Goal: Task Accomplishment & Management: Manage account settings

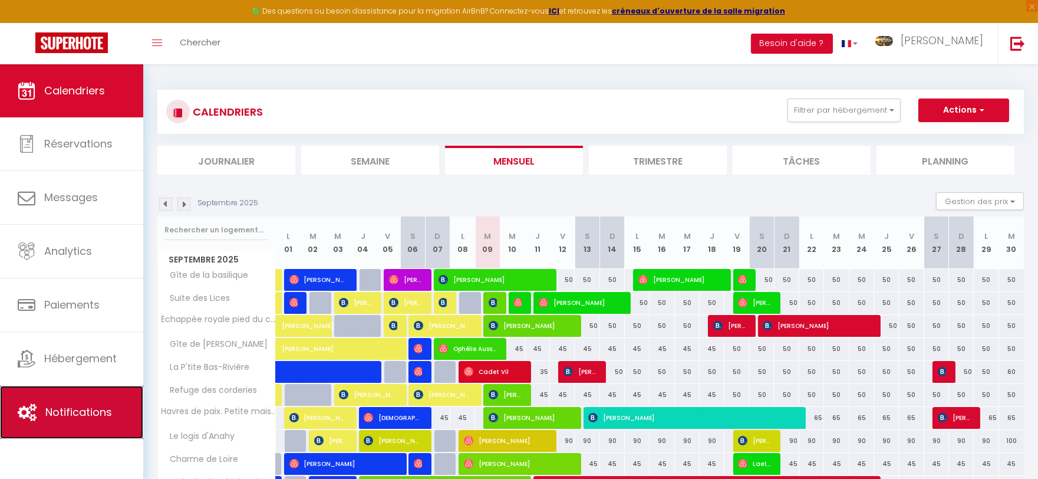
click at [92, 421] on link "Notifications" at bounding box center [71, 411] width 143 height 53
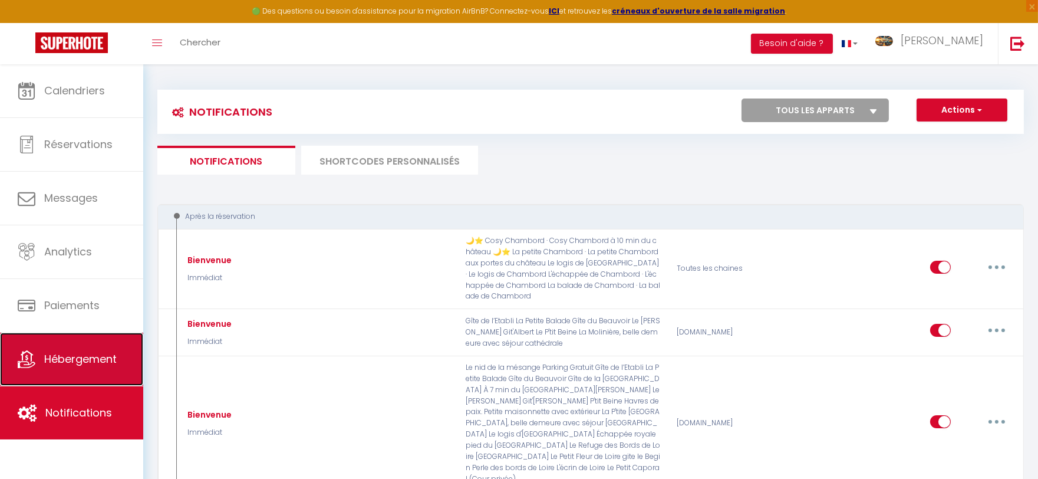
click at [100, 356] on span "Hébergement" at bounding box center [80, 358] width 73 height 15
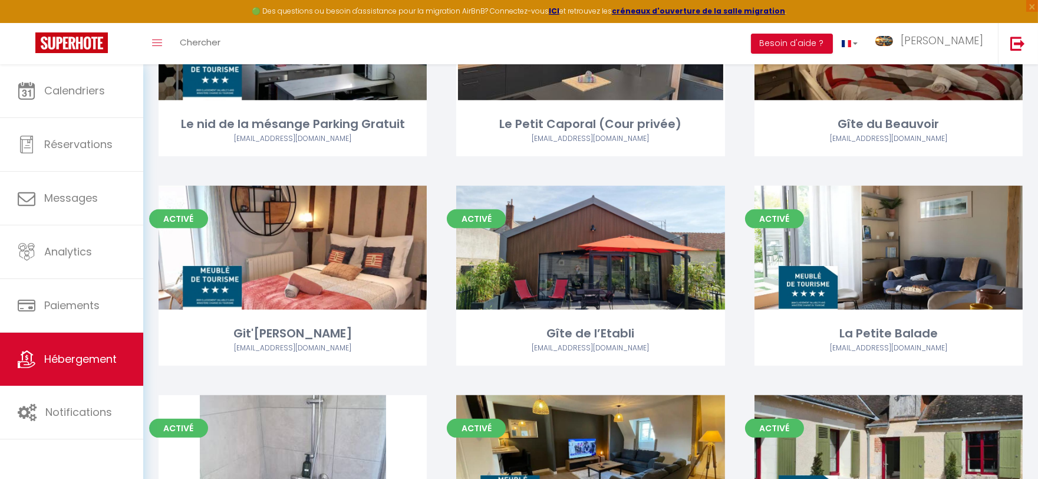
scroll to position [1244, 0]
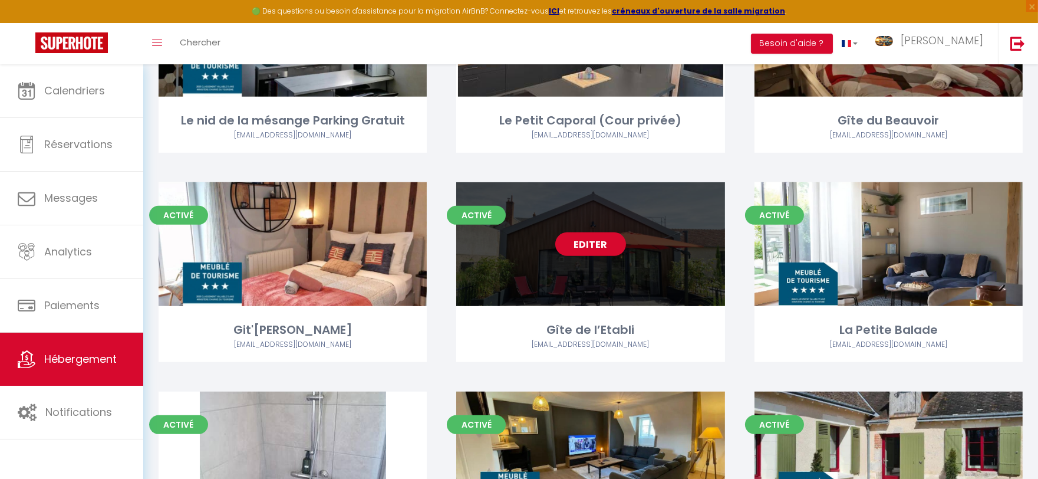
click at [585, 243] on link "Editer" at bounding box center [590, 244] width 71 height 24
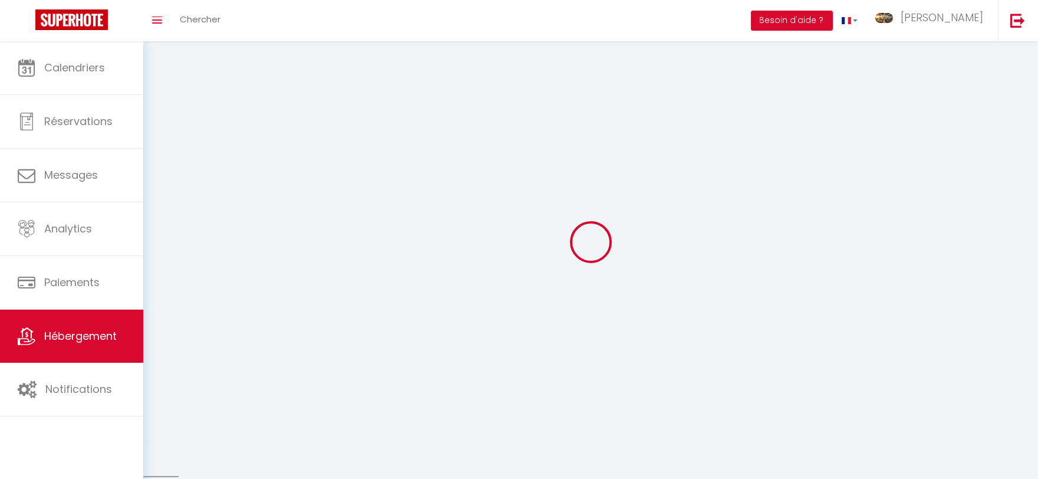
select select "1"
select select
select select "28"
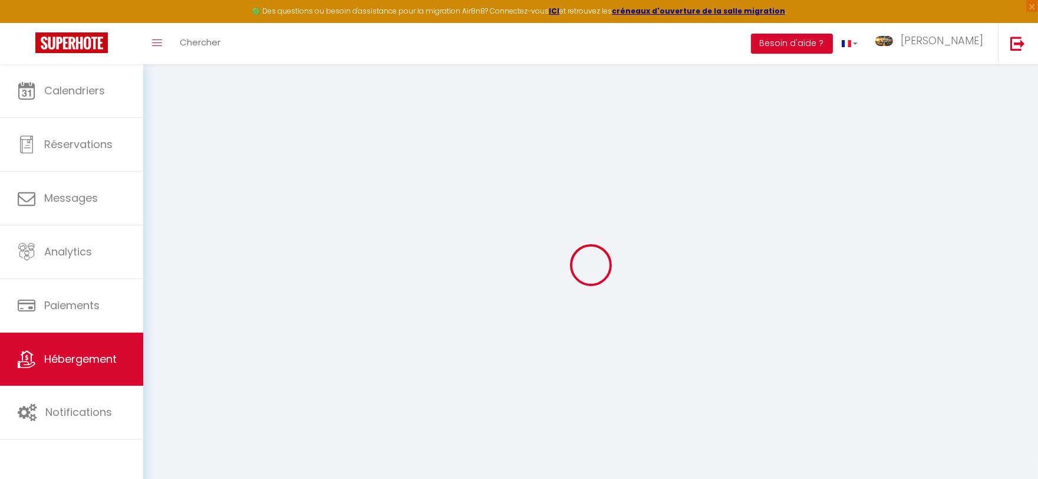
select select
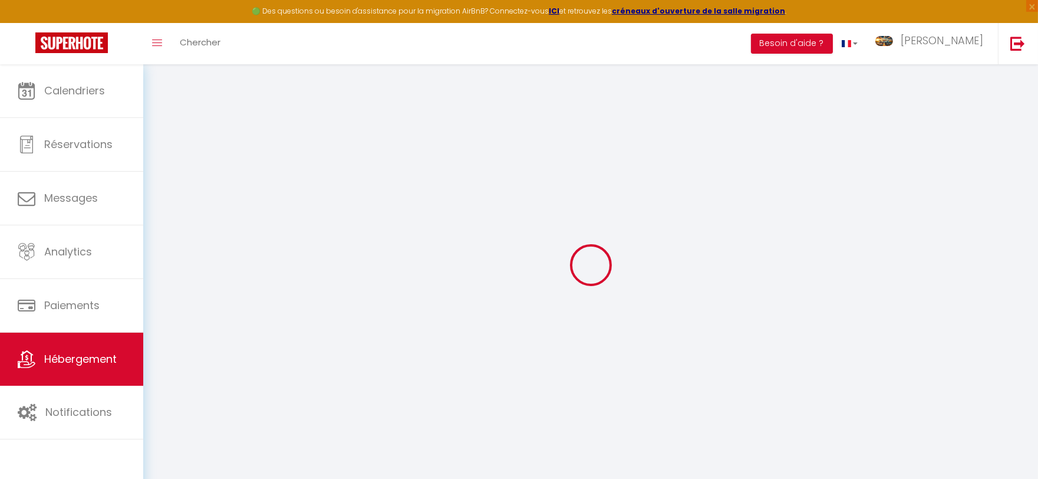
select select
checkbox input "false"
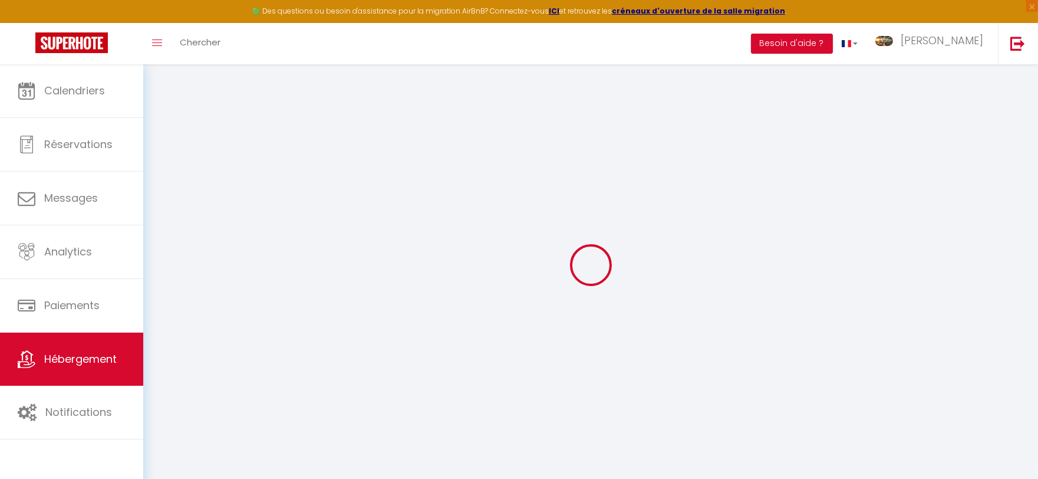
select select
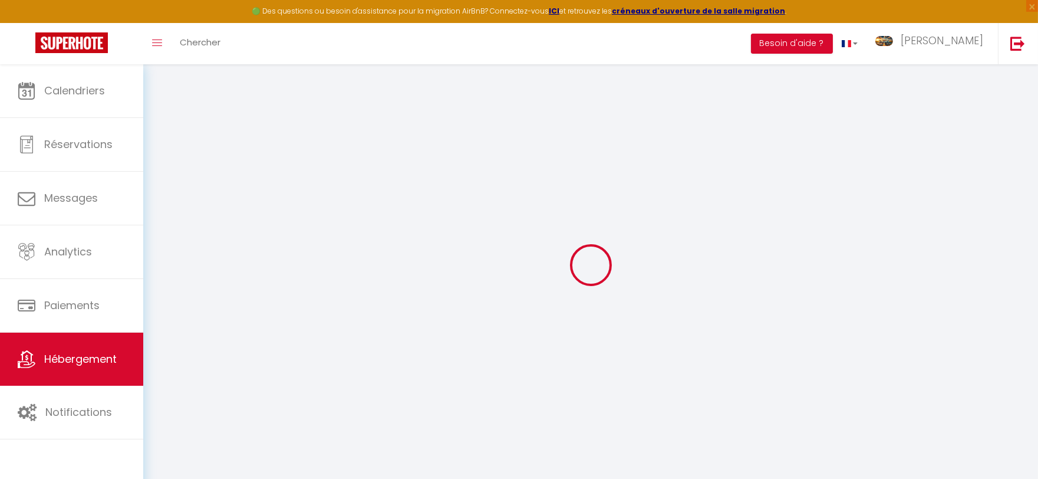
select select
checkbox input "false"
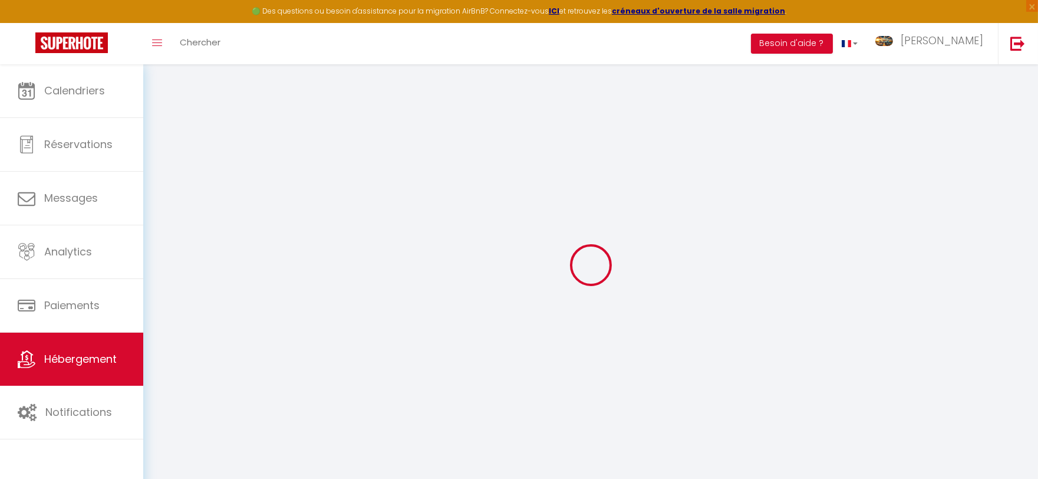
checkbox input "false"
select select
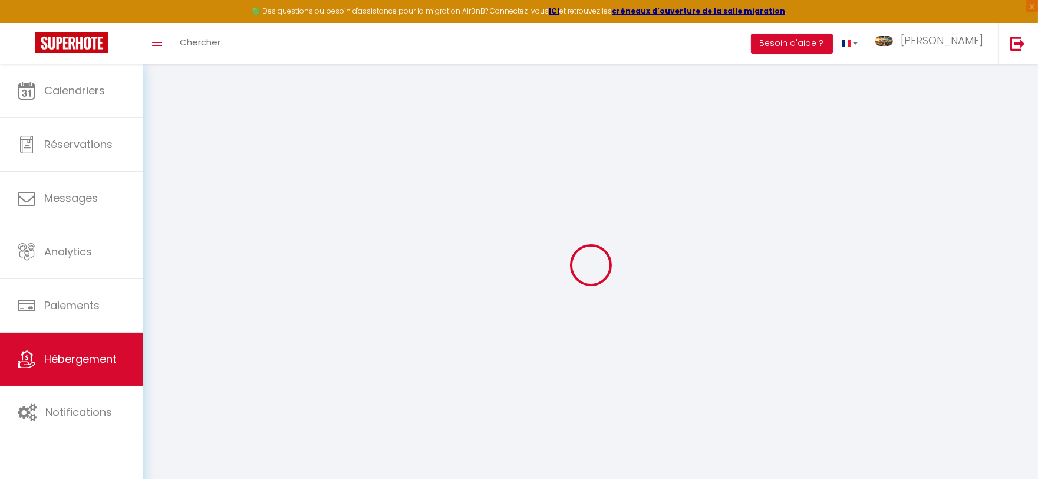
select select
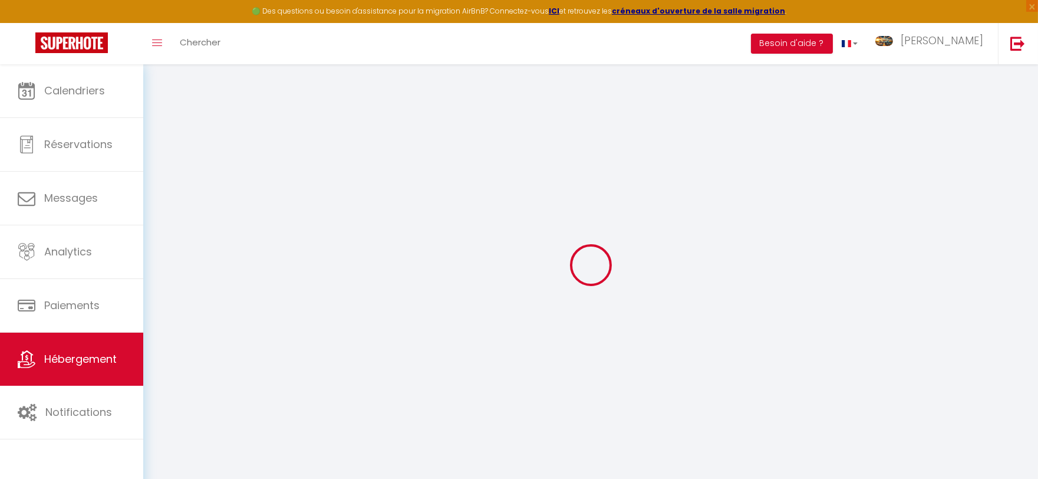
checkbox input "false"
select select
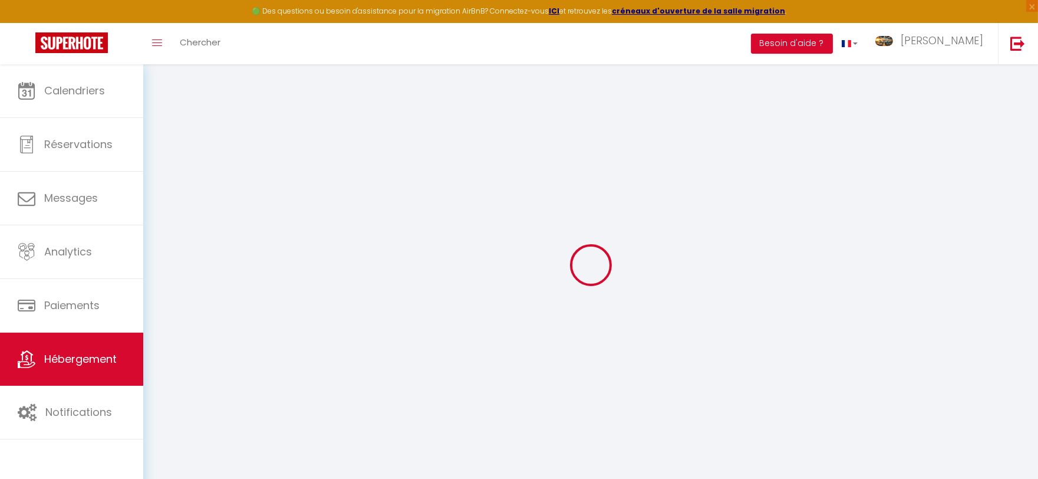
select select
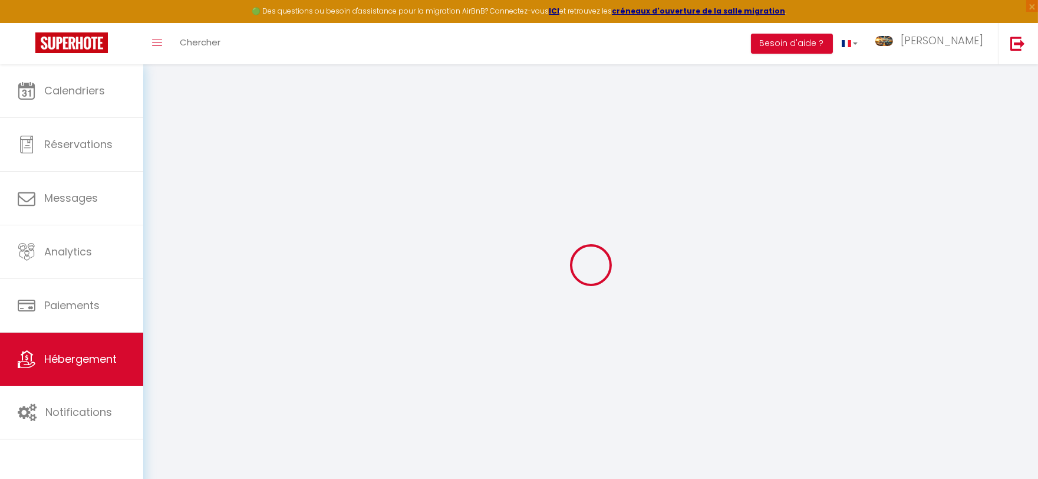
select select
checkbox input "false"
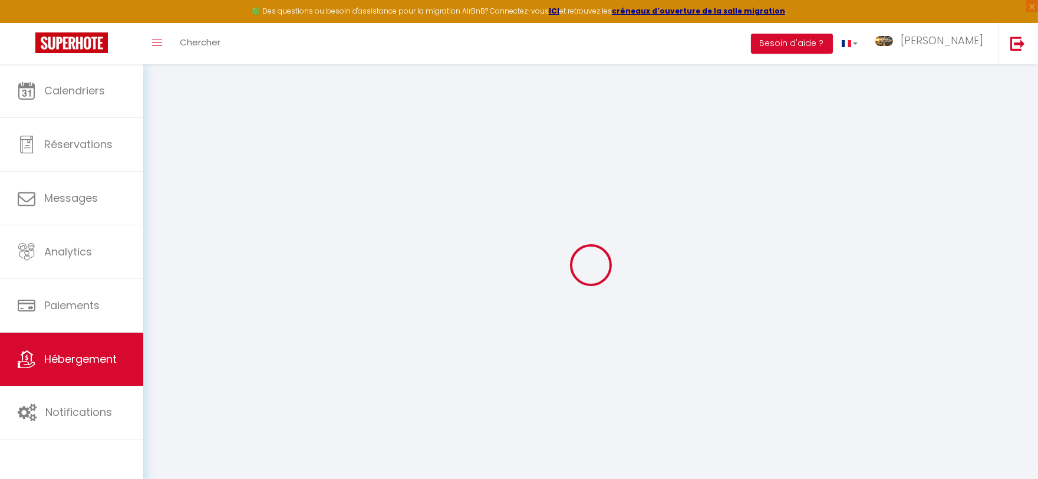
checkbox input "false"
select select
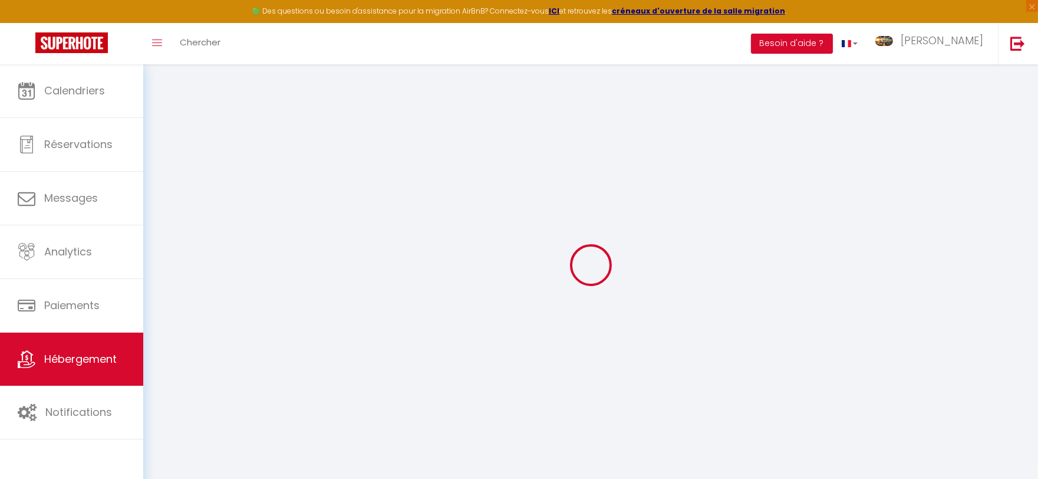
select select
checkbox input "false"
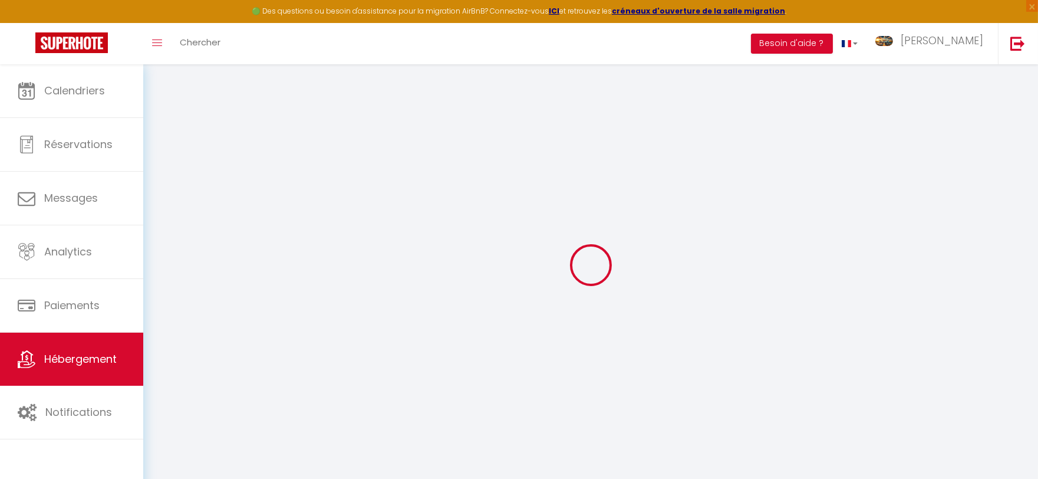
checkbox input "false"
select select
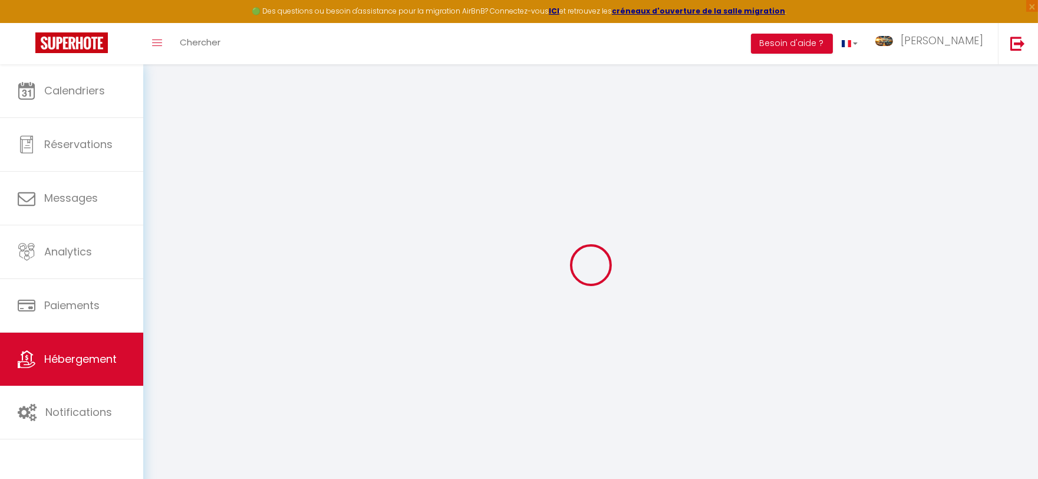
select select
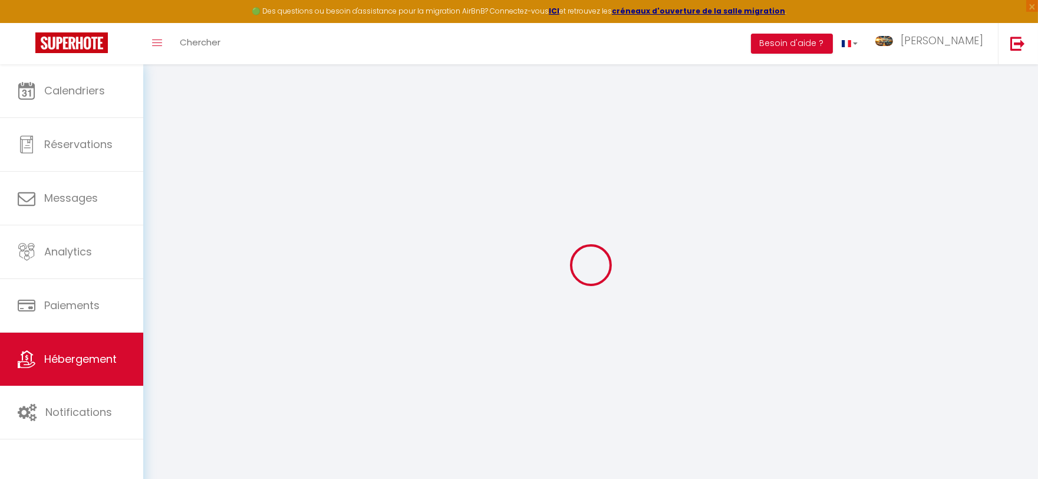
select select
checkbox input "false"
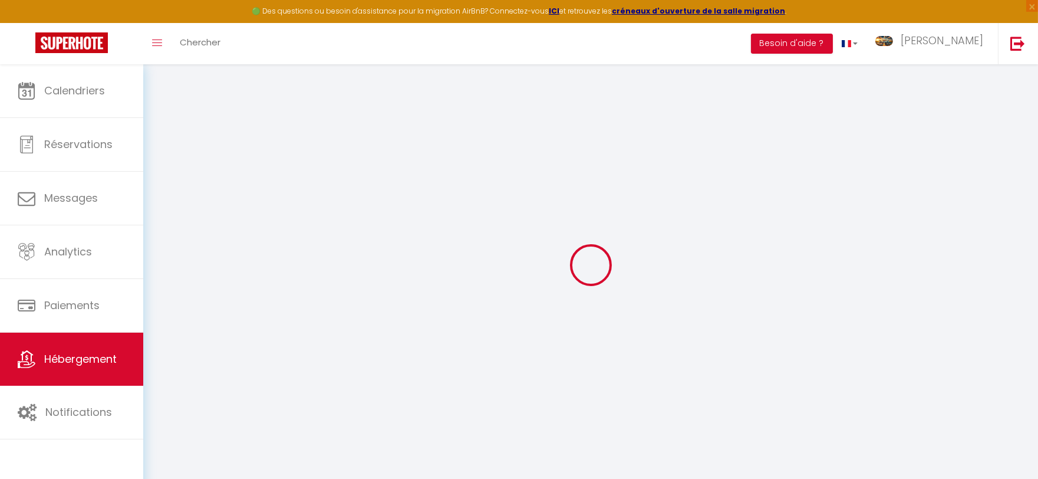
select select
type input "Gîte de l’Etabli"
type input "[PERSON_NAME]"
select select "houses"
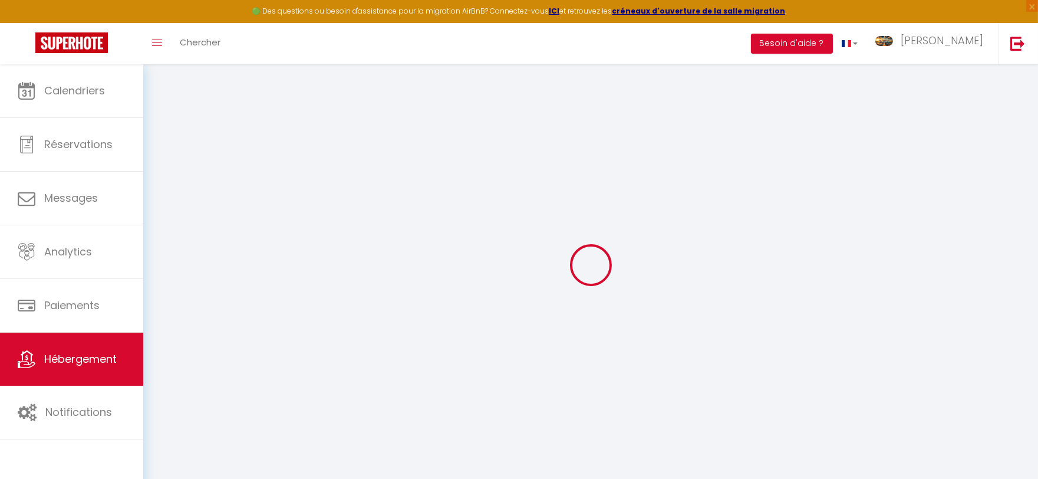
select select "2"
type input "75"
type input "10"
type input "75"
type input "980"
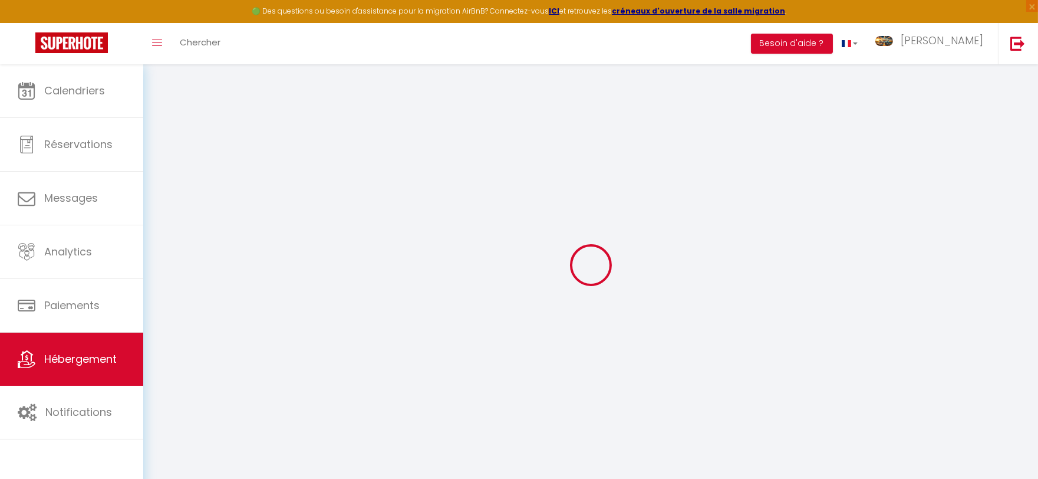
type input "10"
select select
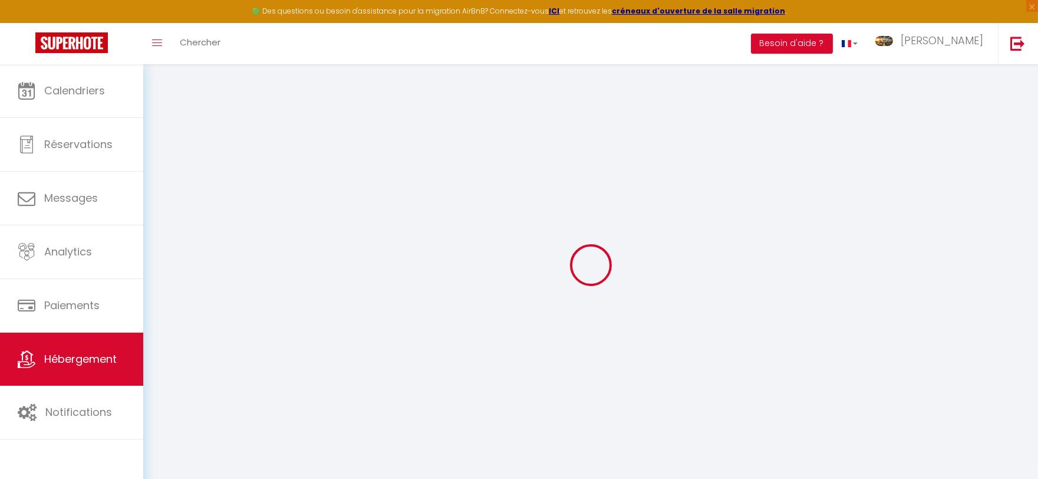
select select
type input "[STREET_ADDRESS]"
type input "41120"
type input "Cellettes"
type input "[EMAIL_ADDRESS][DOMAIN_NAME]"
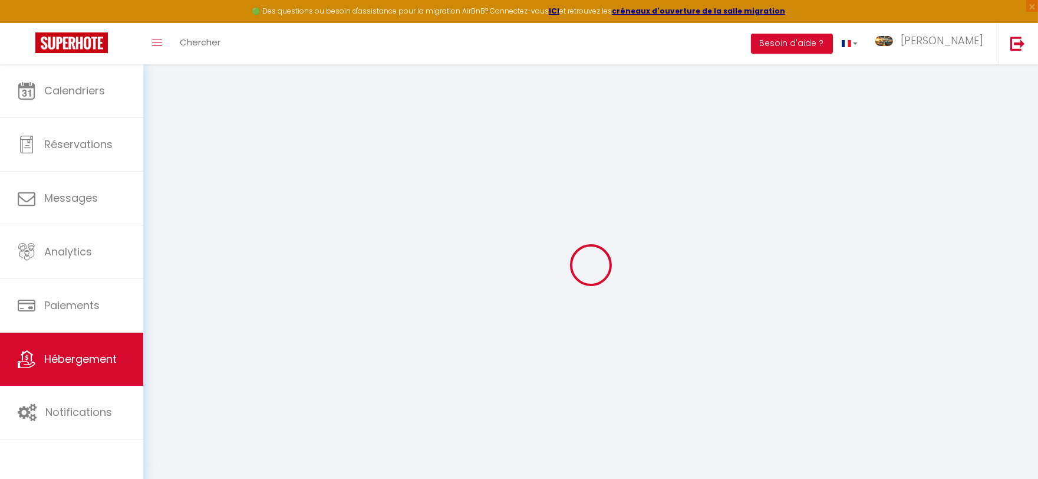
select select "6168"
checkbox input "false"
checkbox input "true"
checkbox input "false"
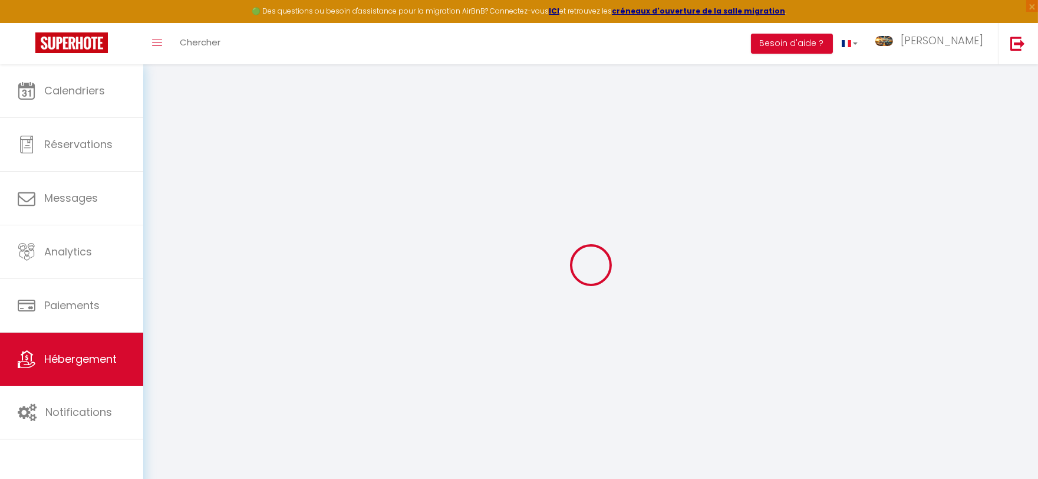
type input "75"
type input "0"
select select "+ 15 %"
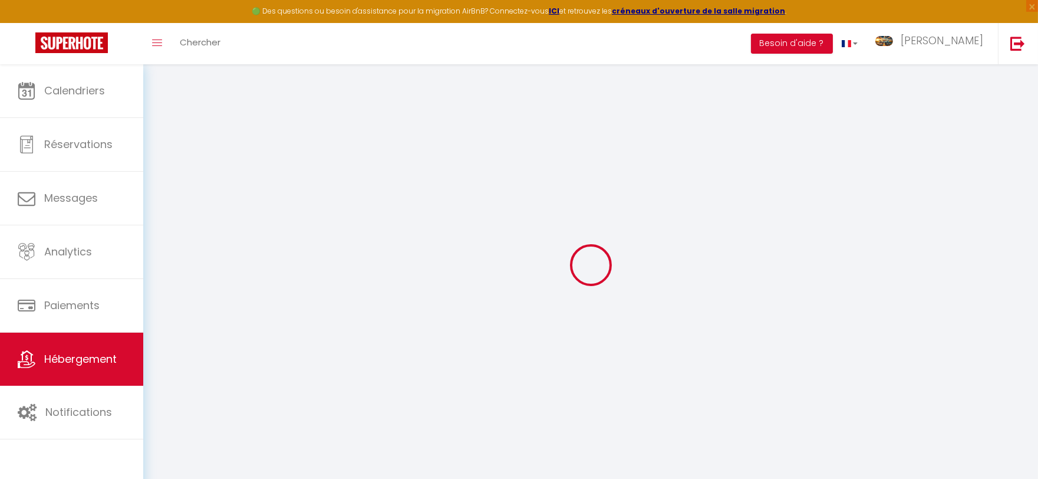
select select "+ 35 %"
select select "+ 20 %"
select select "+ 25 %"
checkbox input "false"
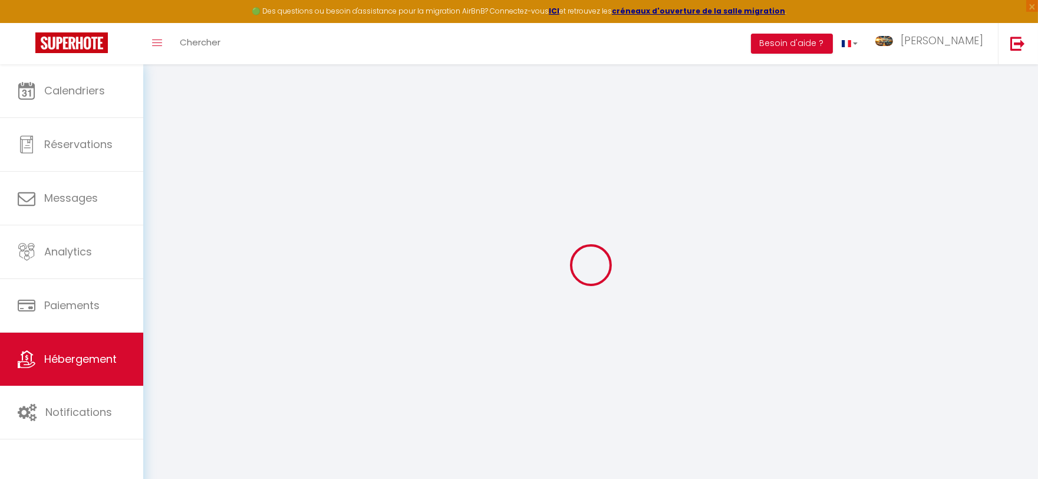
checkbox input "true"
checkbox input "false"
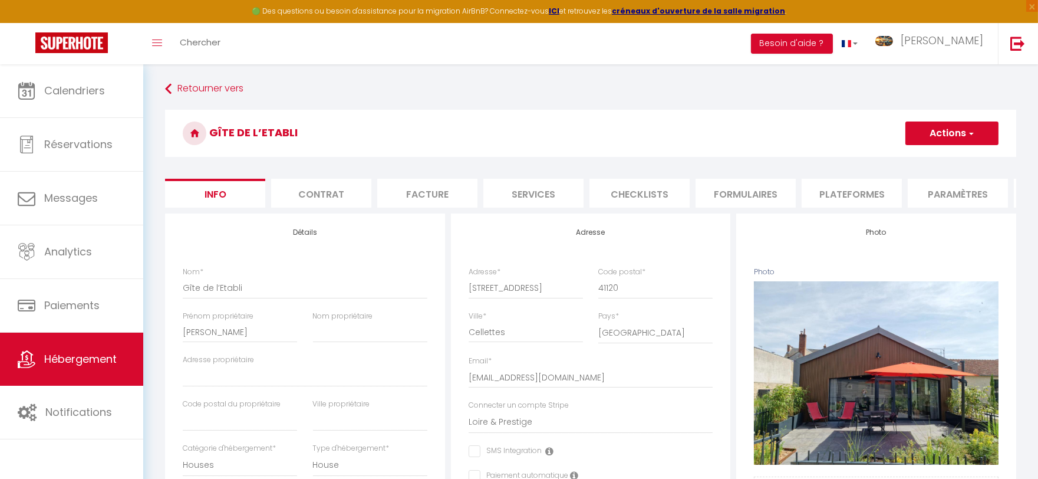
checkbox input "false"
checkbox input "true"
checkbox input "false"
click at [839, 192] on li "Plateformes" at bounding box center [852, 193] width 100 height 29
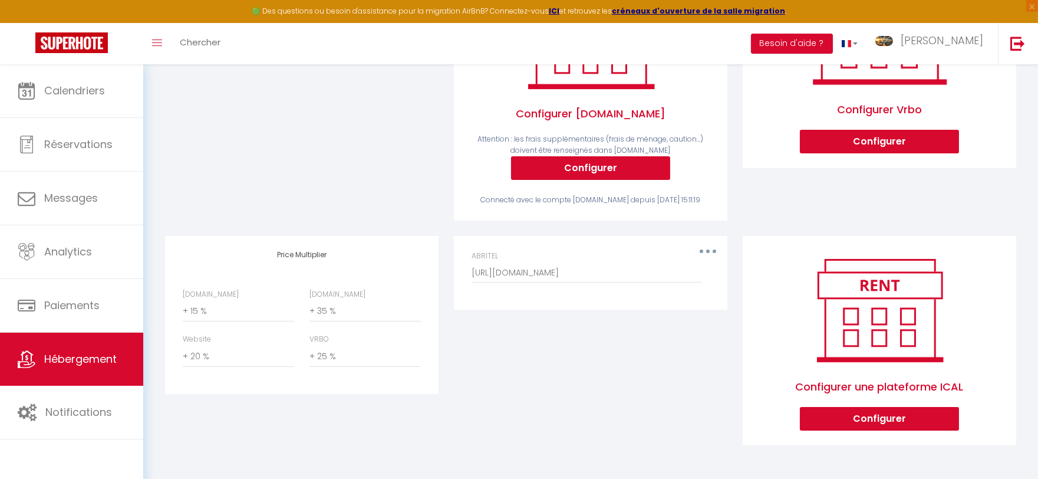
scroll to position [299, 0]
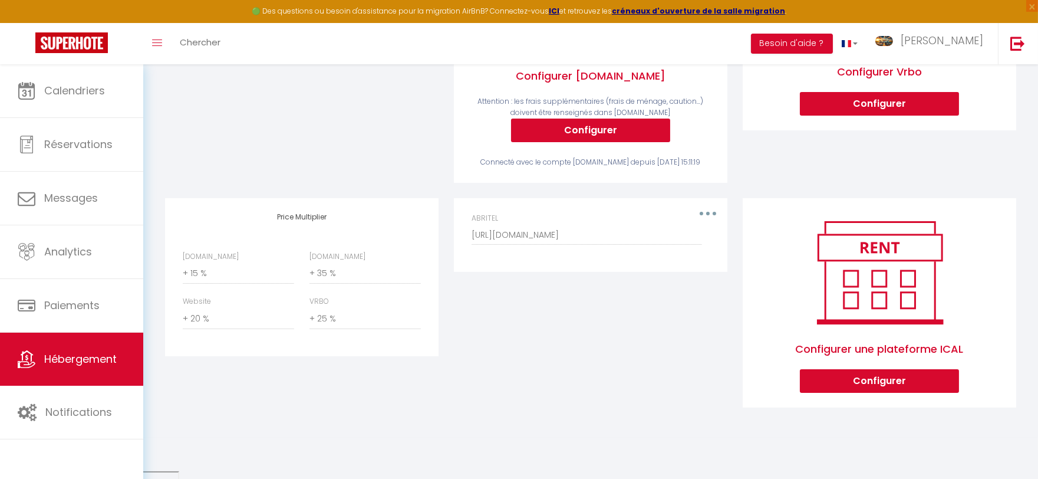
select select "90"
select select "well_reviewed_guests"
select select "EUR"
select select "16836"
select select "17246-765775074620359208"
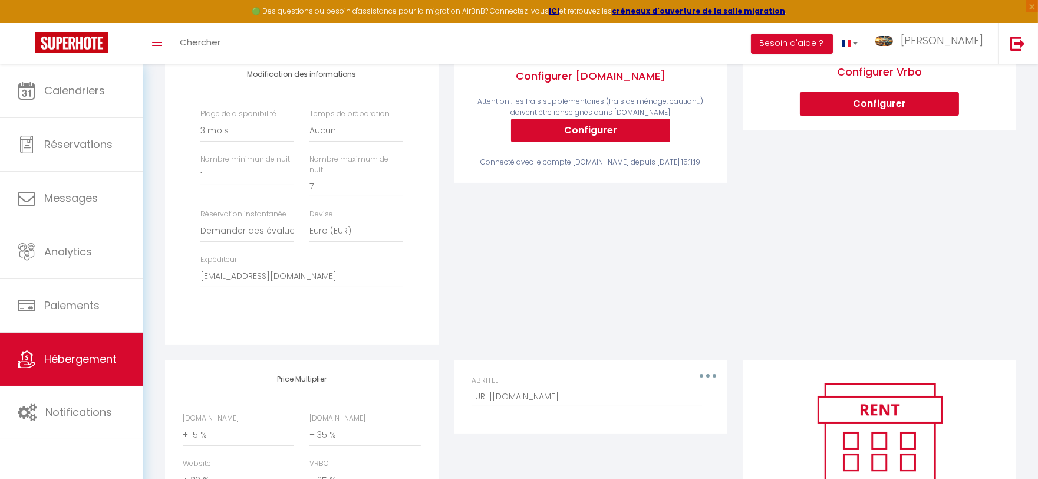
scroll to position [234, 0]
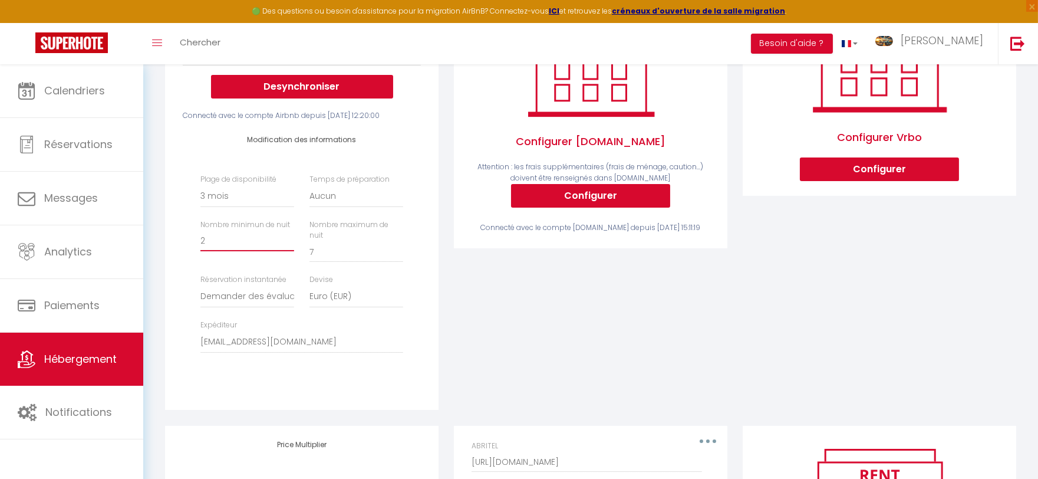
type input "2"
click at [290, 248] on input "2" at bounding box center [247, 240] width 94 height 21
click at [397, 248] on input "8" at bounding box center [356, 251] width 94 height 21
click at [397, 248] on input "9" at bounding box center [356, 251] width 94 height 21
type input "10"
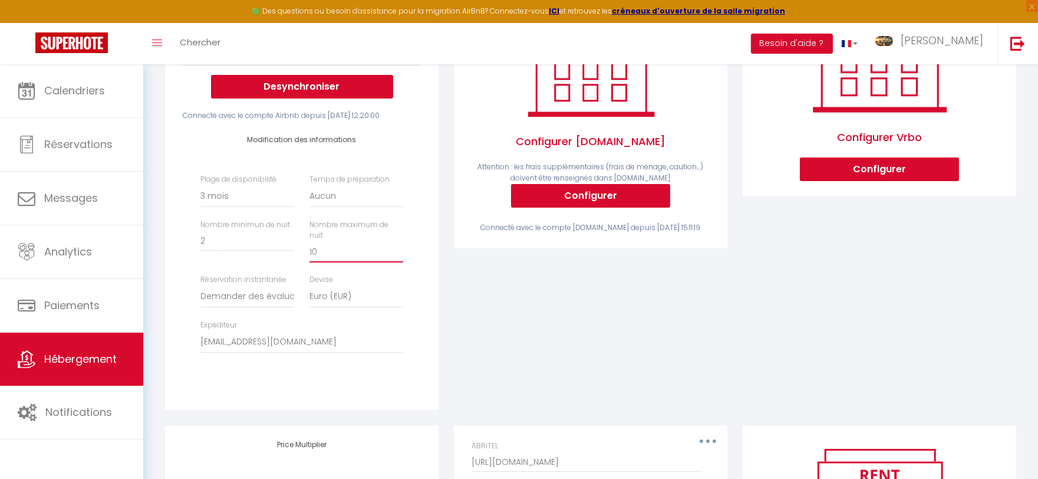
click at [397, 248] on input "10" at bounding box center [356, 251] width 94 height 21
click at [438, 288] on div "Airbnb Appartement Cosy Chambord · Cosy Chambord at 10 minutes from the castle …" at bounding box center [302, 194] width 274 height 430
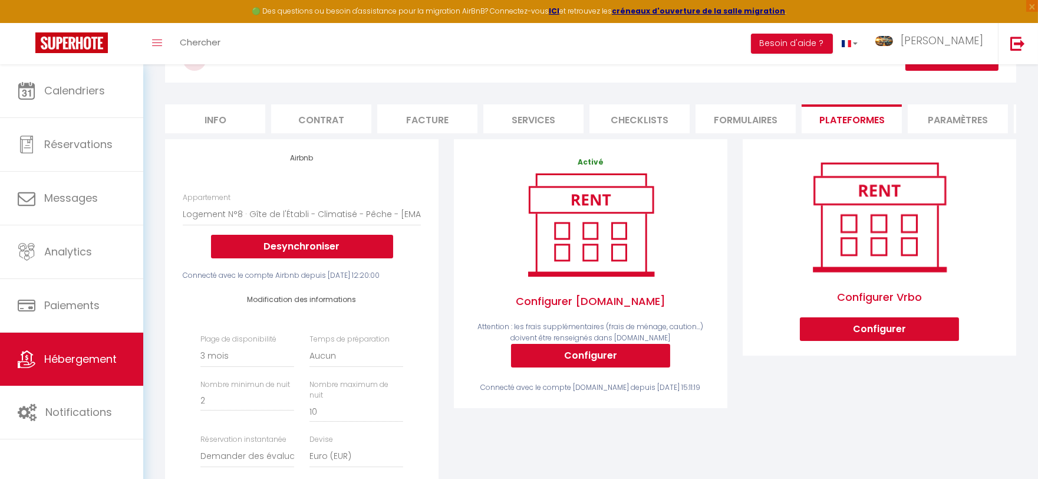
scroll to position [25, 0]
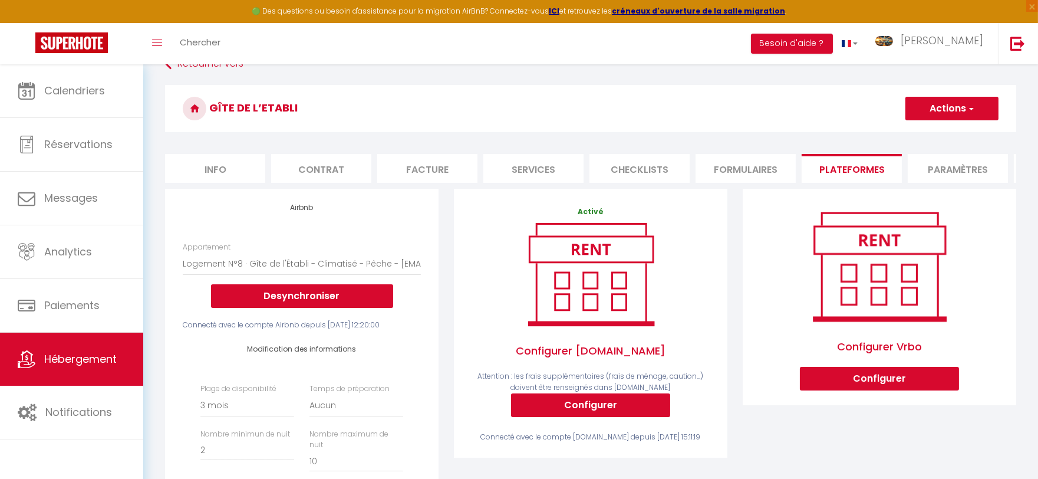
click at [953, 107] on button "Actions" at bounding box center [951, 109] width 93 height 24
click at [943, 134] on link "Enregistrer" at bounding box center [951, 134] width 93 height 15
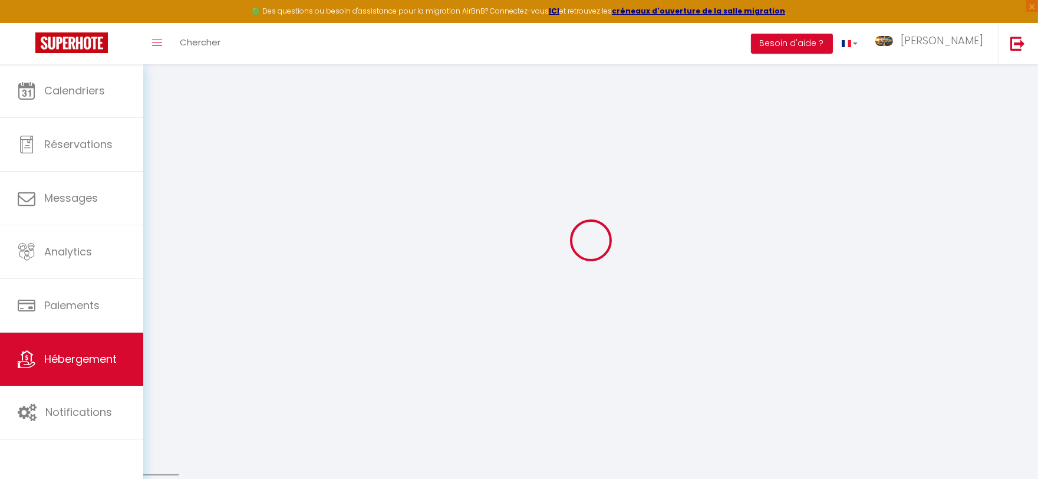
select select "90"
select select "well_reviewed_guests"
select select "EUR"
select select "16836"
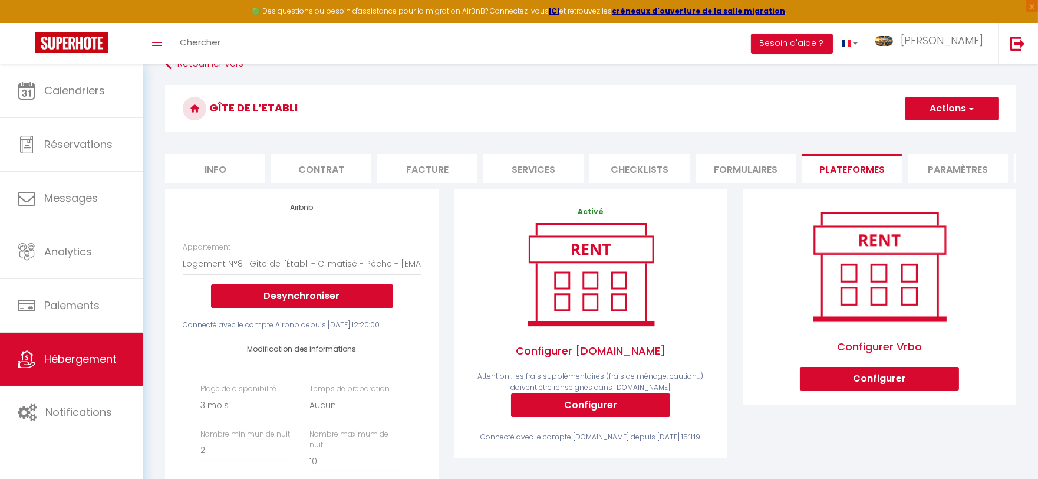
click at [930, 113] on button "Actions" at bounding box center [951, 109] width 93 height 24
click at [920, 138] on link "Enregistrer" at bounding box center [951, 134] width 93 height 15
select select "90"
select select "well_reviewed_guests"
select select "EUR"
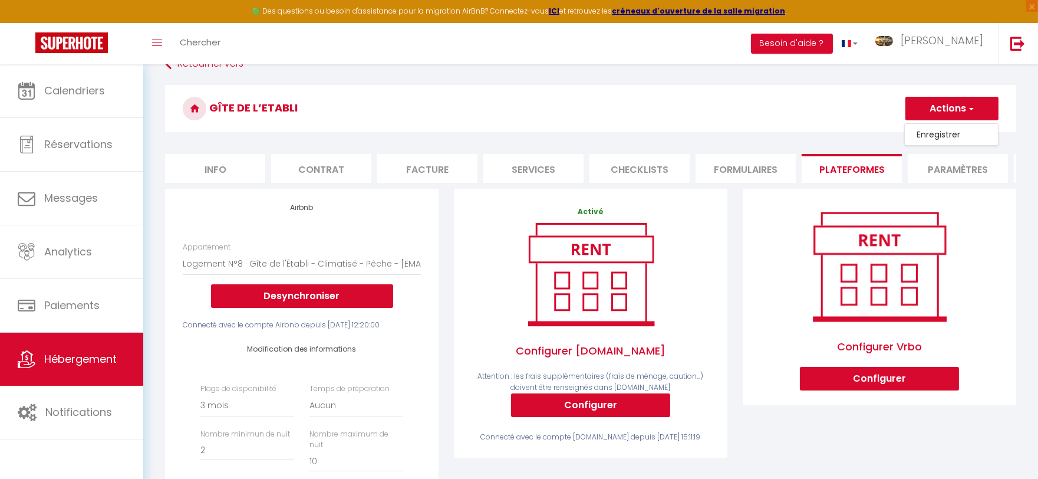
select select "16836"
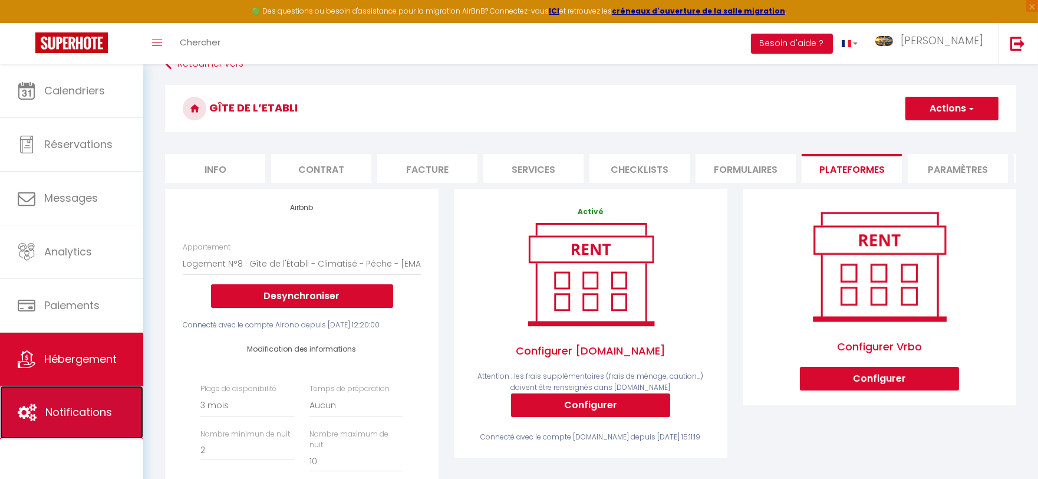
click at [87, 417] on span "Notifications" at bounding box center [78, 411] width 67 height 15
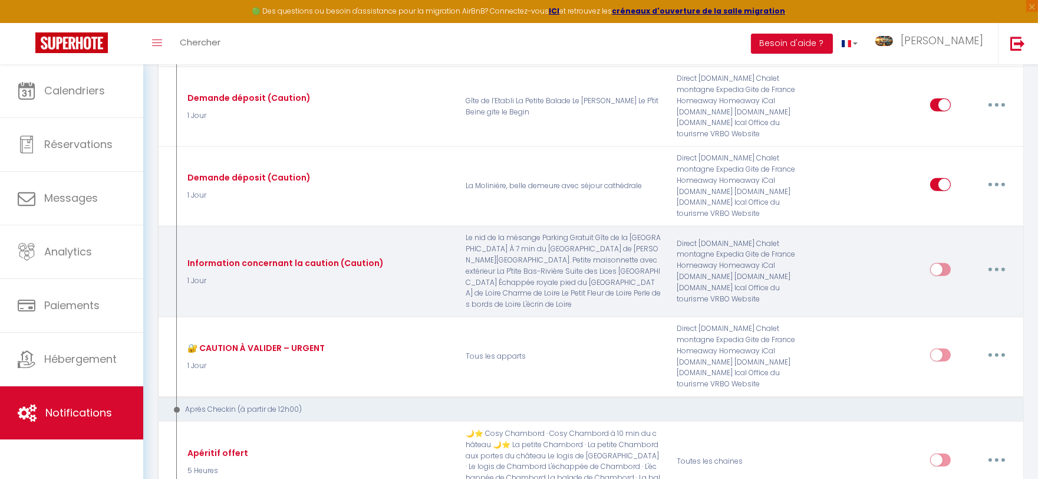
scroll to position [1441, 0]
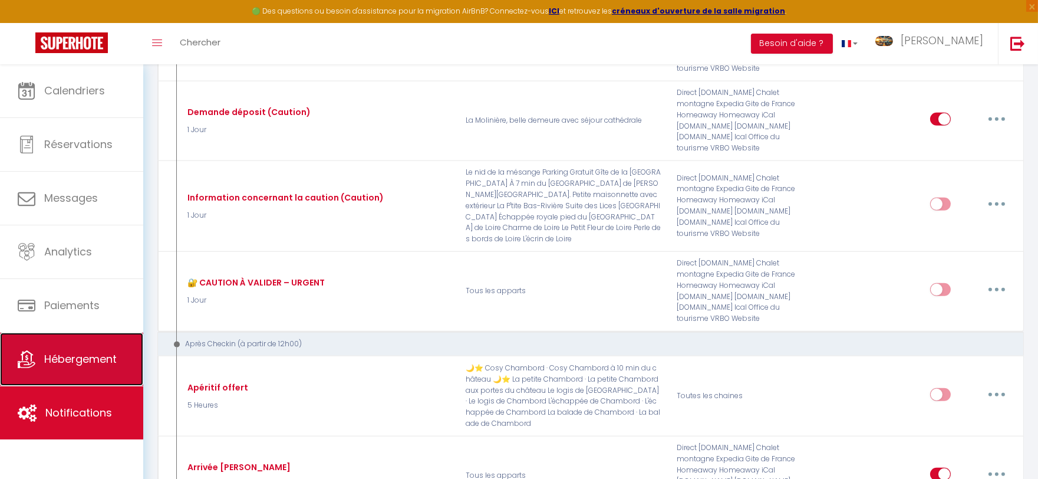
click at [111, 367] on link "Hébergement" at bounding box center [71, 358] width 143 height 53
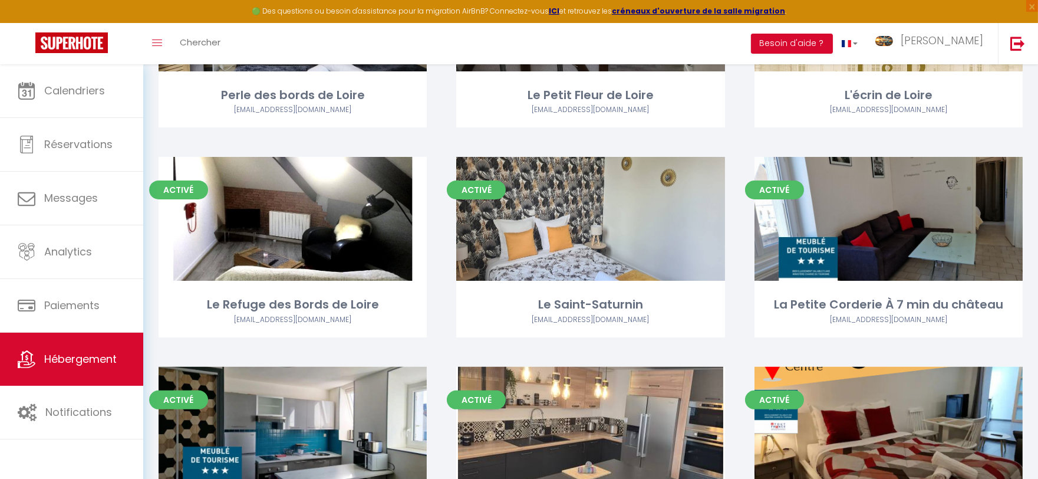
scroll to position [851, 0]
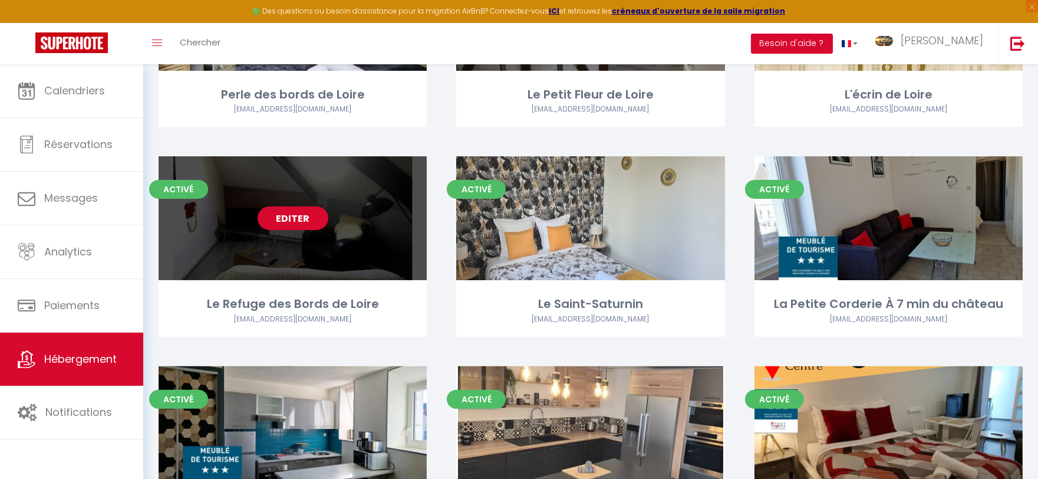
click at [296, 215] on link "Editer" at bounding box center [293, 218] width 71 height 24
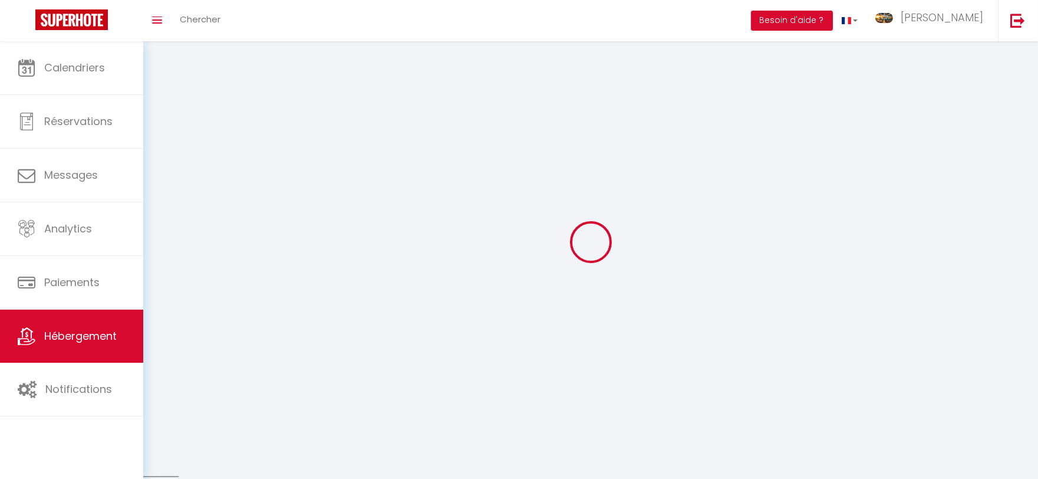
select select
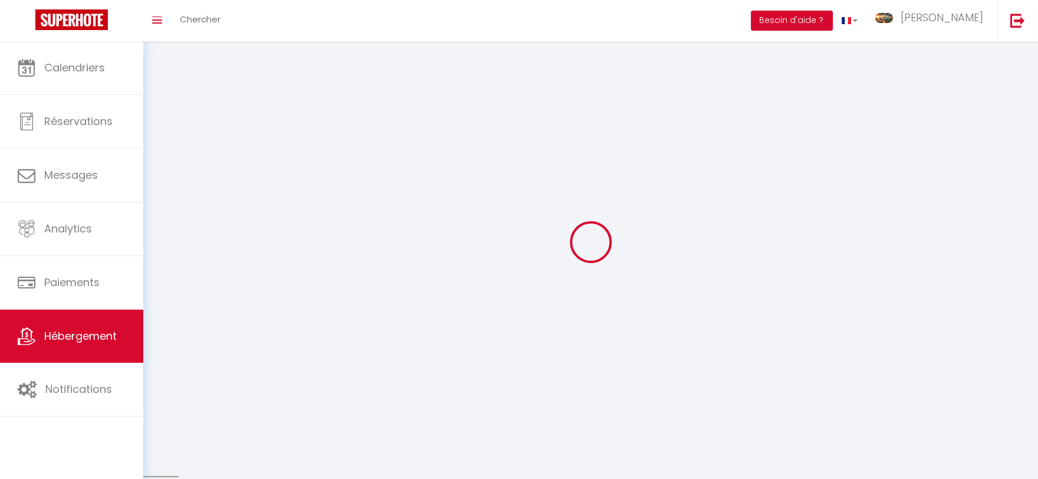
select select
checkbox input "false"
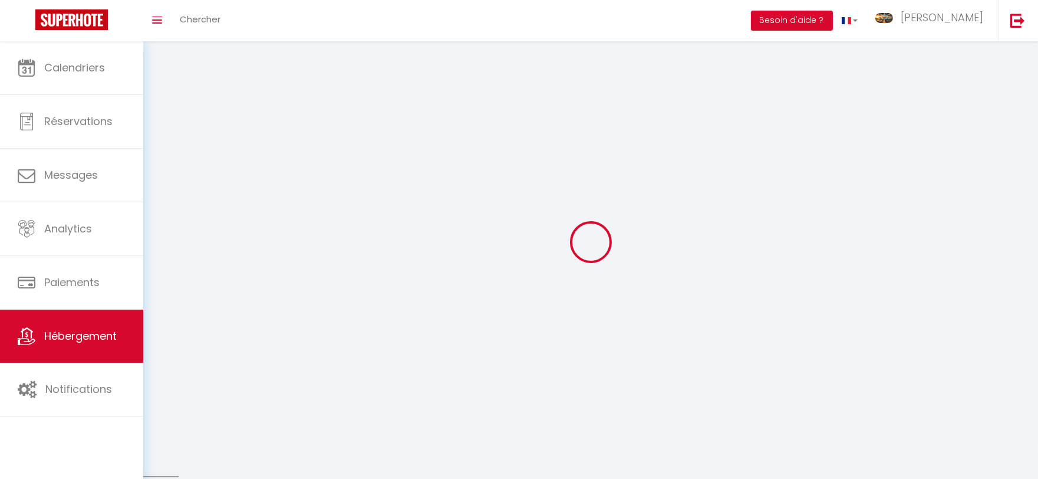
select select
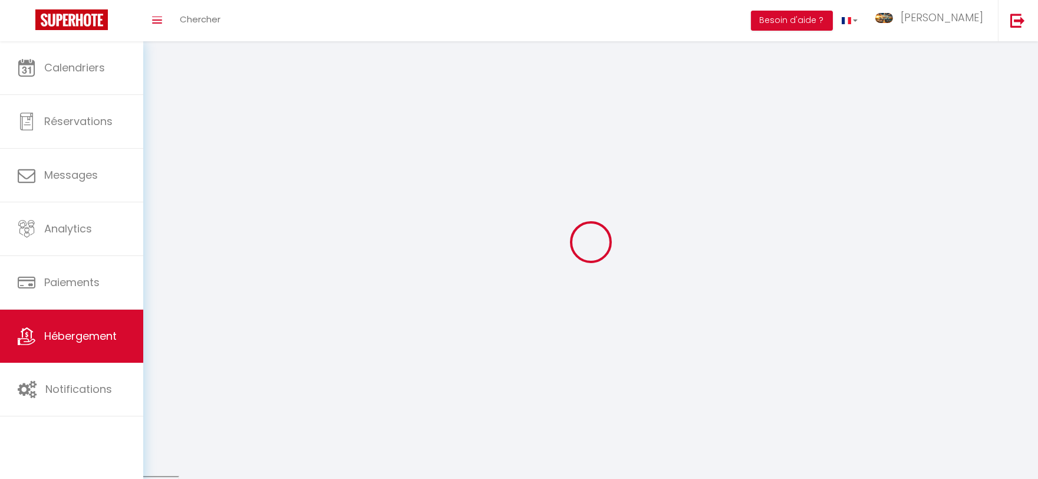
select select
checkbox input "false"
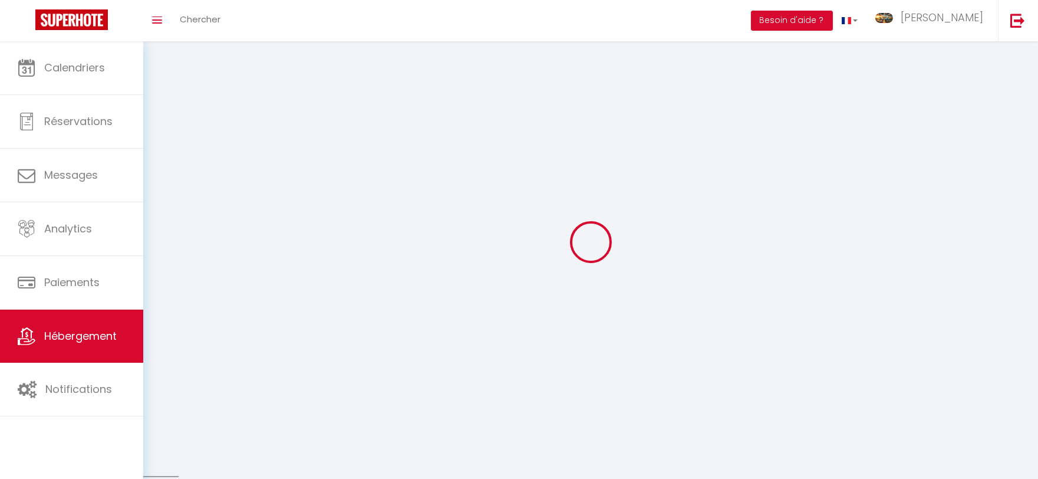
checkbox input "false"
select select
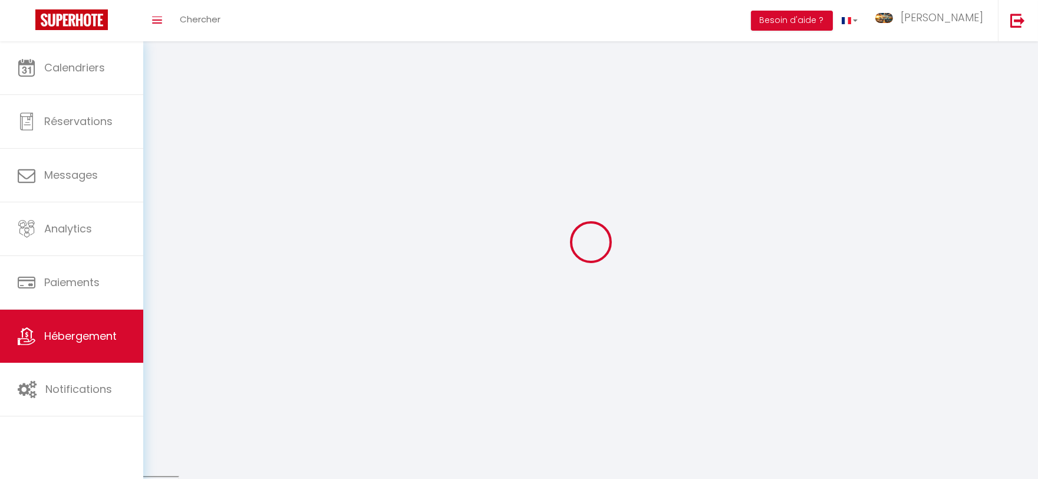
select select
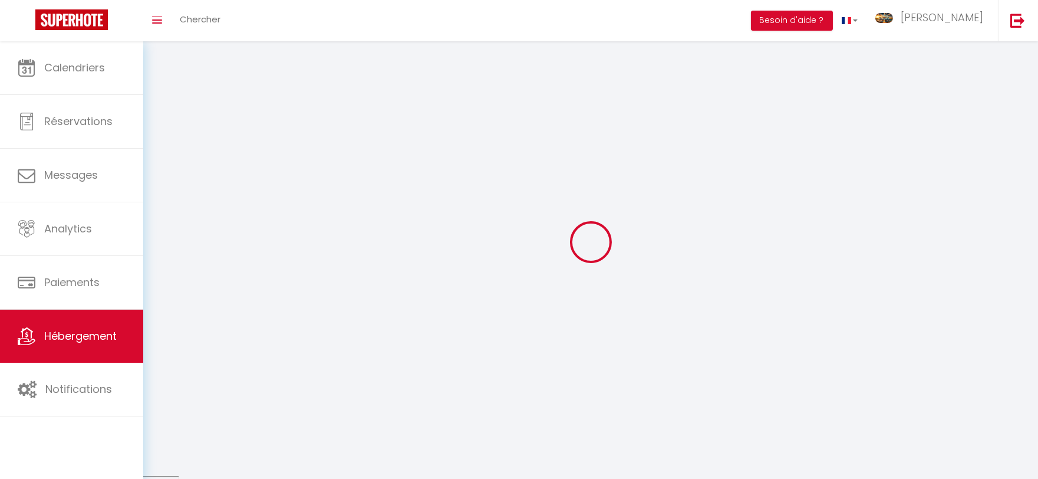
select select
checkbox input "false"
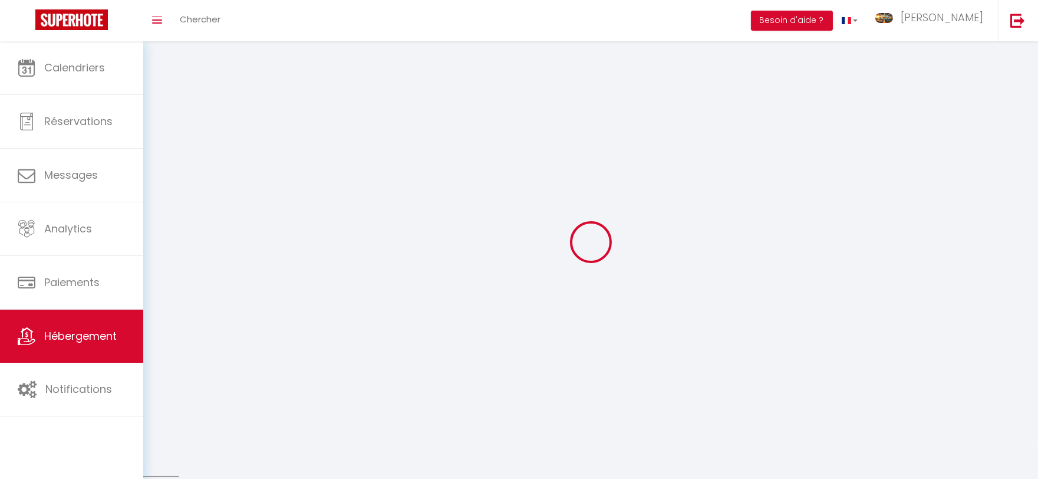
checkbox input "false"
select select
select select "28"
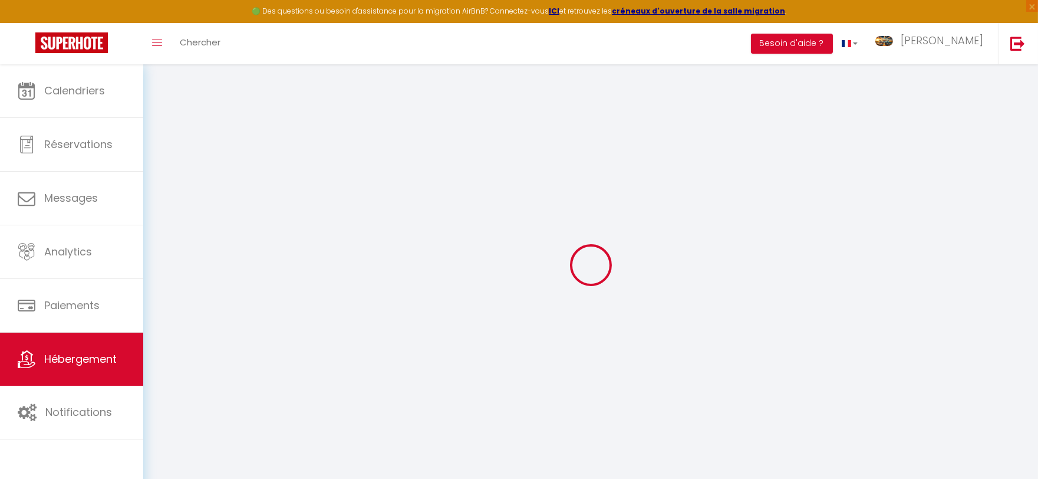
select select
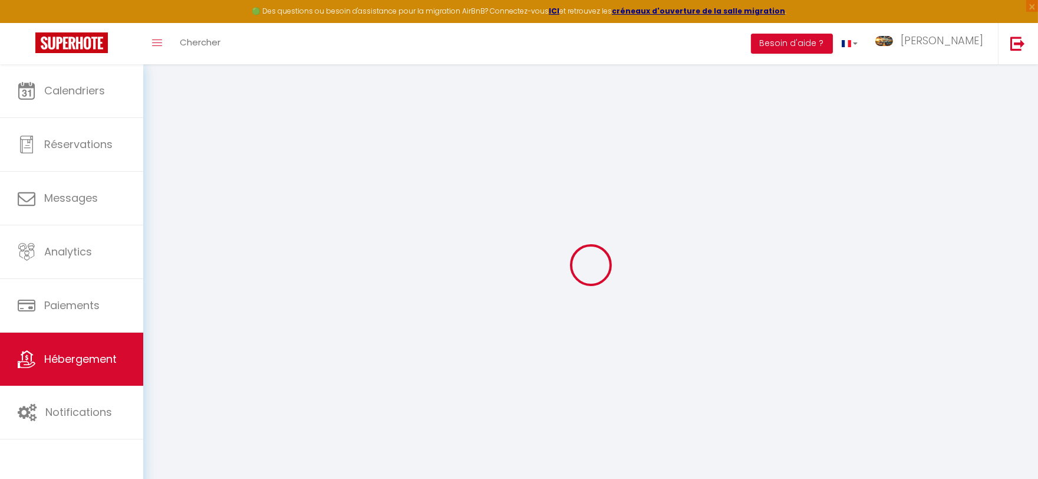
select select
checkbox input "false"
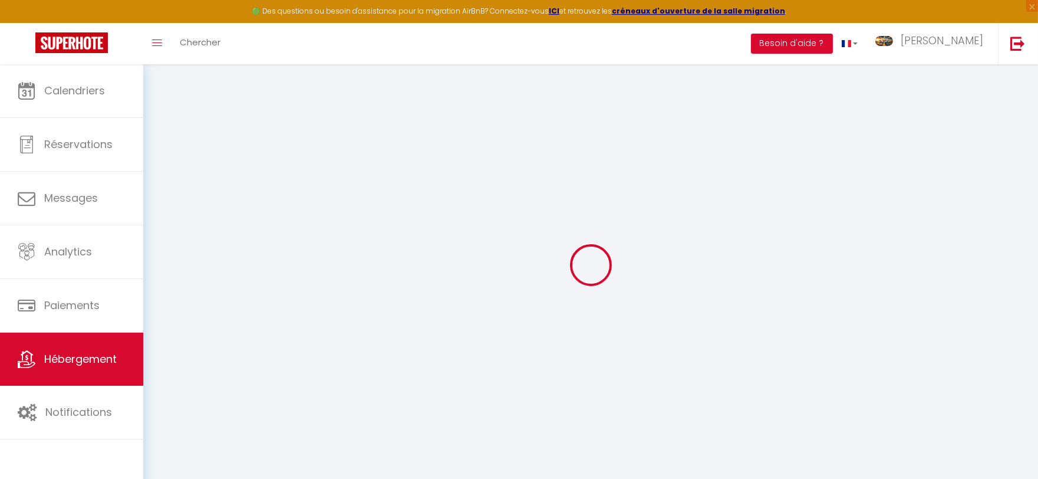
select select
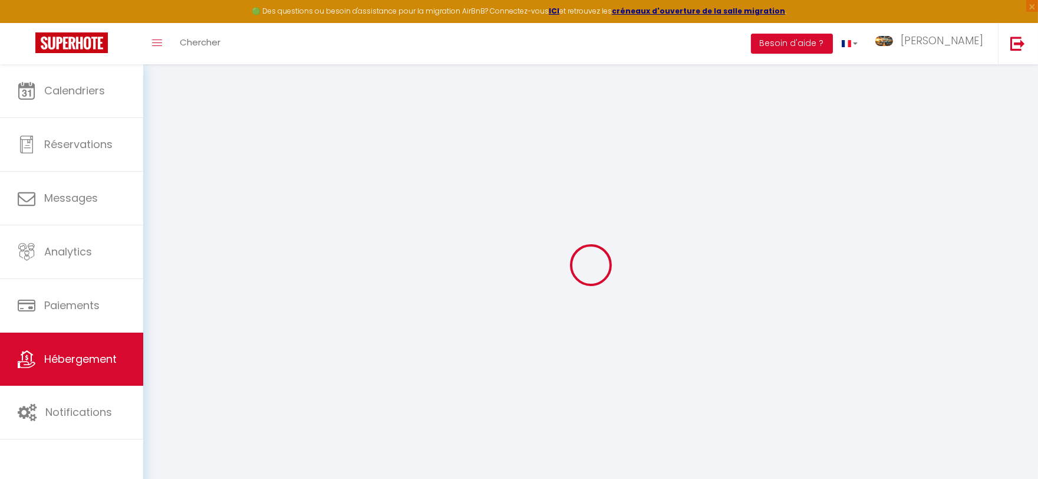
select select
checkbox input "false"
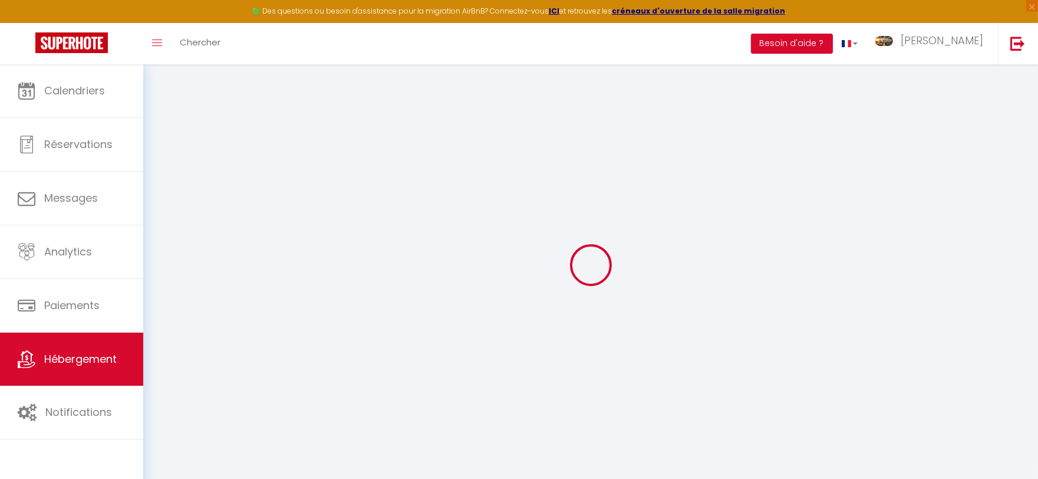
checkbox input "false"
select select
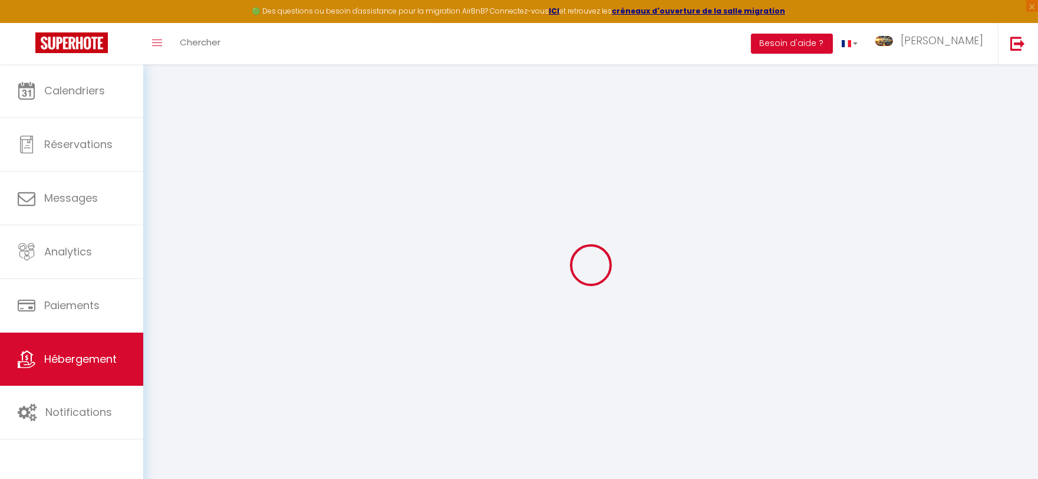
select select
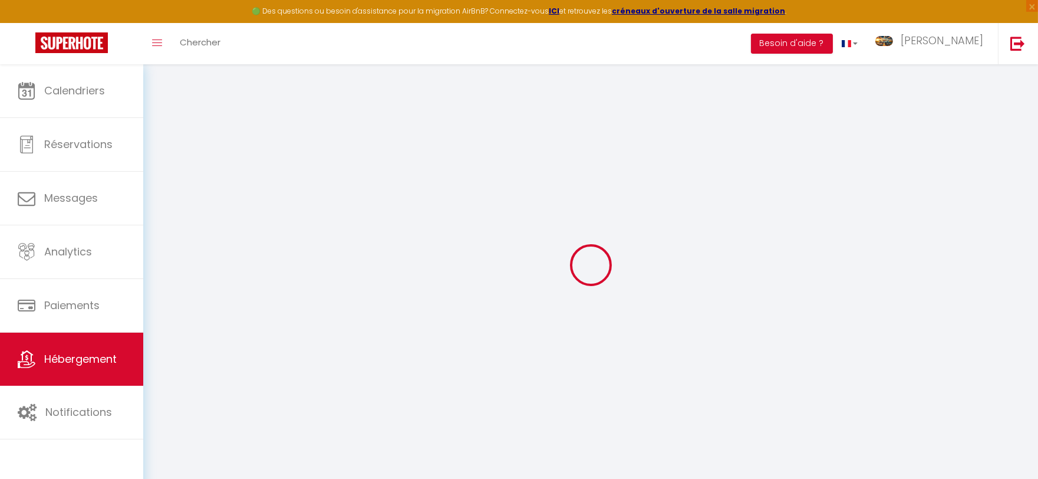
checkbox input "false"
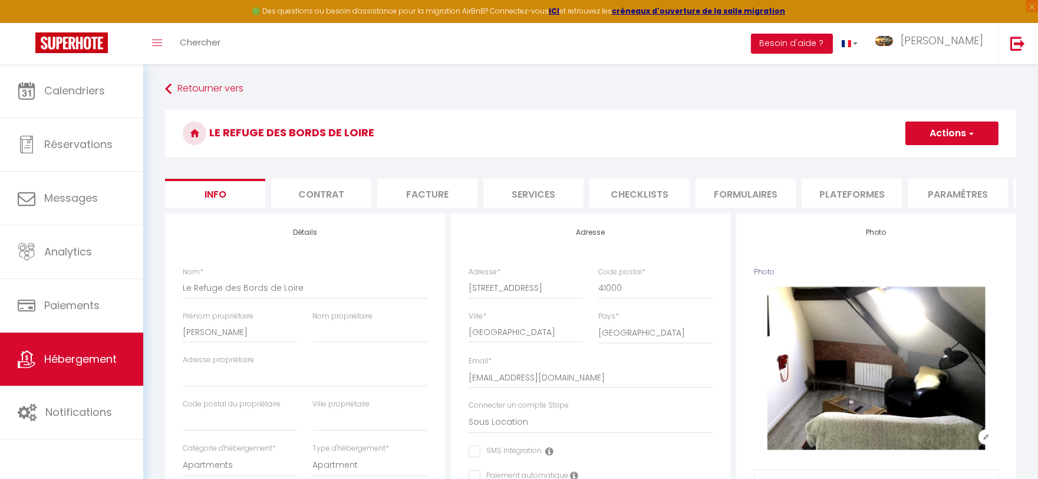
click at [853, 196] on li "Plateformes" at bounding box center [852, 193] width 100 height 29
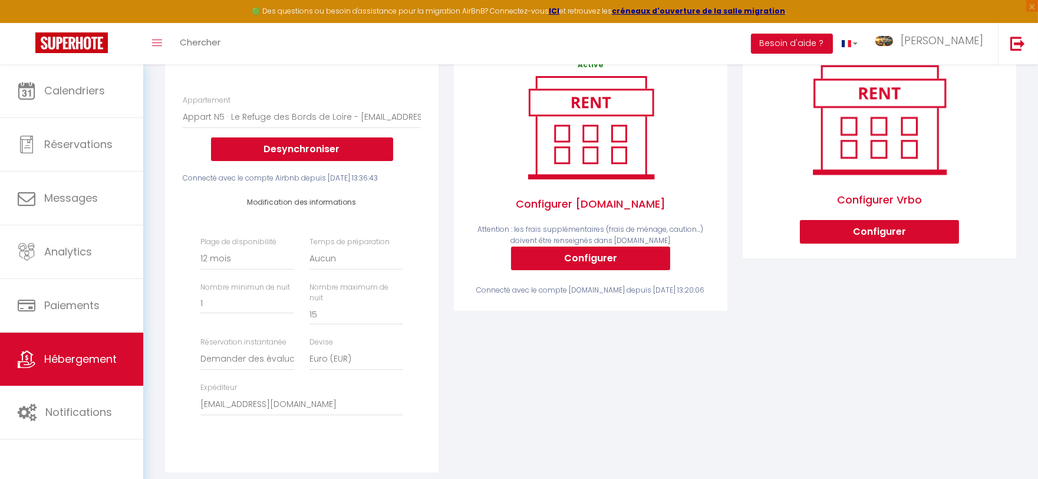
scroll to position [213, 0]
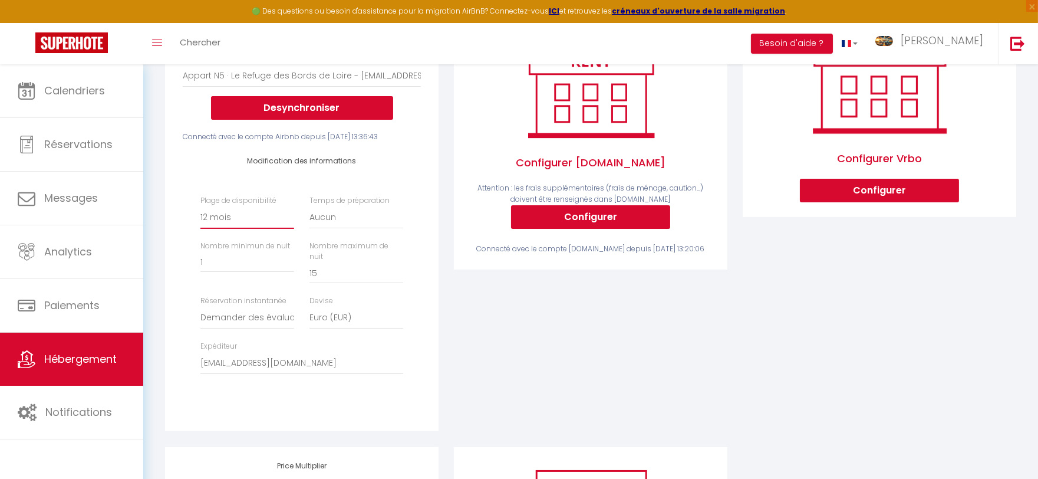
click at [248, 228] on select "Date indisponible par [PERSON_NAME] 1 mois 3 mois 6 mois 9 mois 12 mois 24 mois" at bounding box center [247, 217] width 94 height 22
click at [458, 337] on div "Activé Configurer [DOMAIN_NAME] Attention : les frais supplémentaires (frais de…" at bounding box center [590, 224] width 289 height 446
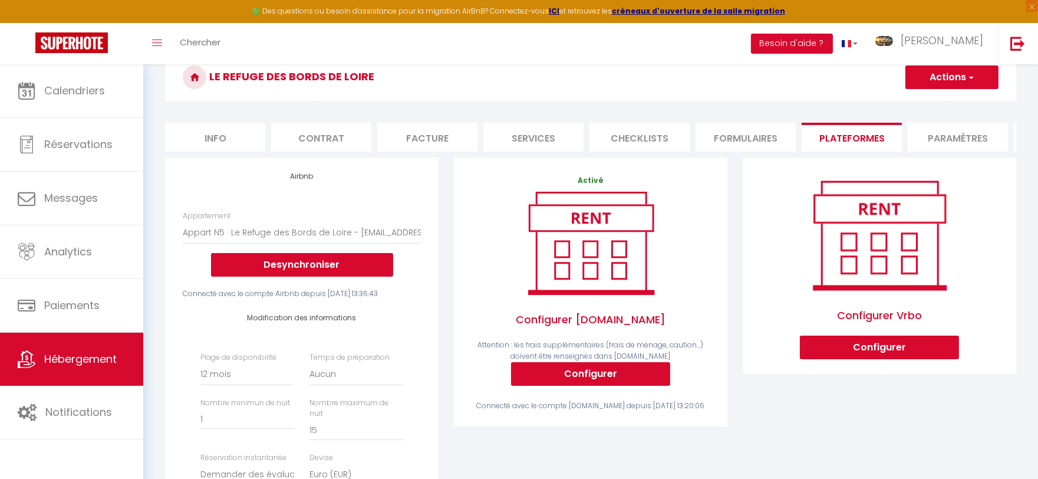
scroll to position [25, 0]
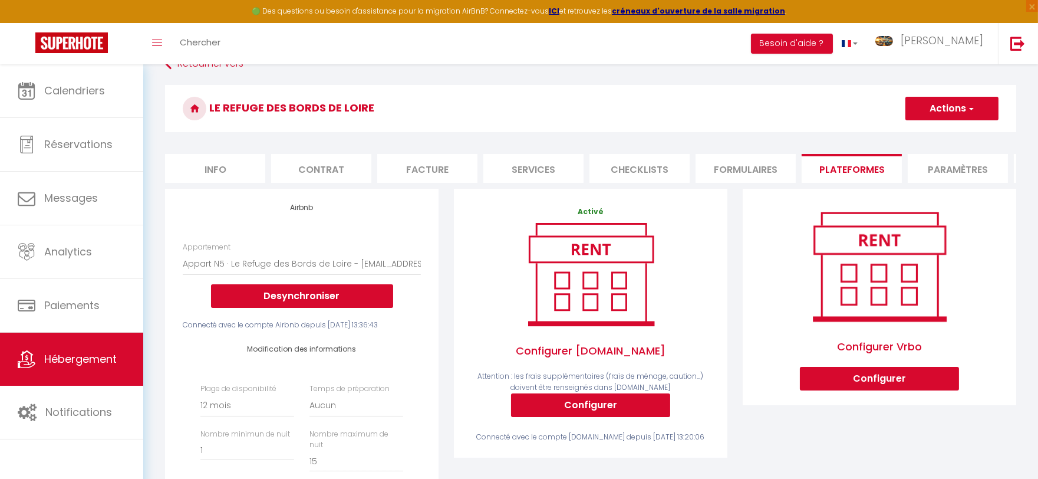
click at [931, 108] on button "Actions" at bounding box center [951, 109] width 93 height 24
click at [950, 134] on link "Enregistrer" at bounding box center [951, 134] width 93 height 15
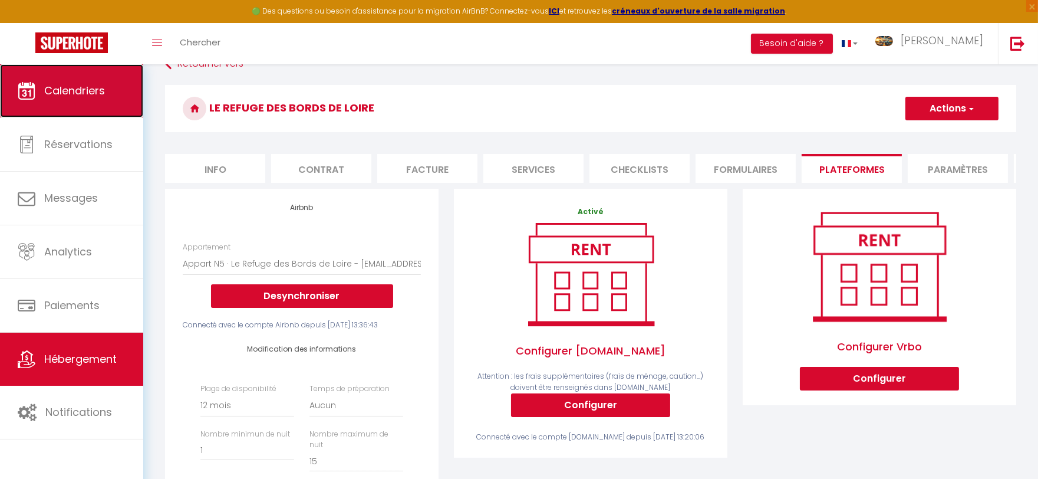
click at [67, 84] on span "Calendriers" at bounding box center [74, 90] width 61 height 15
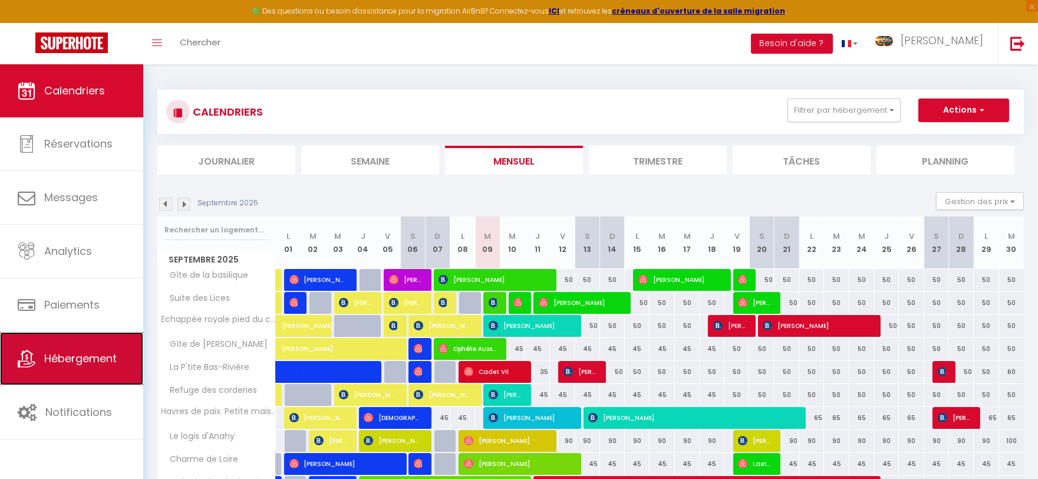
click at [78, 364] on span "Hébergement" at bounding box center [80, 358] width 73 height 15
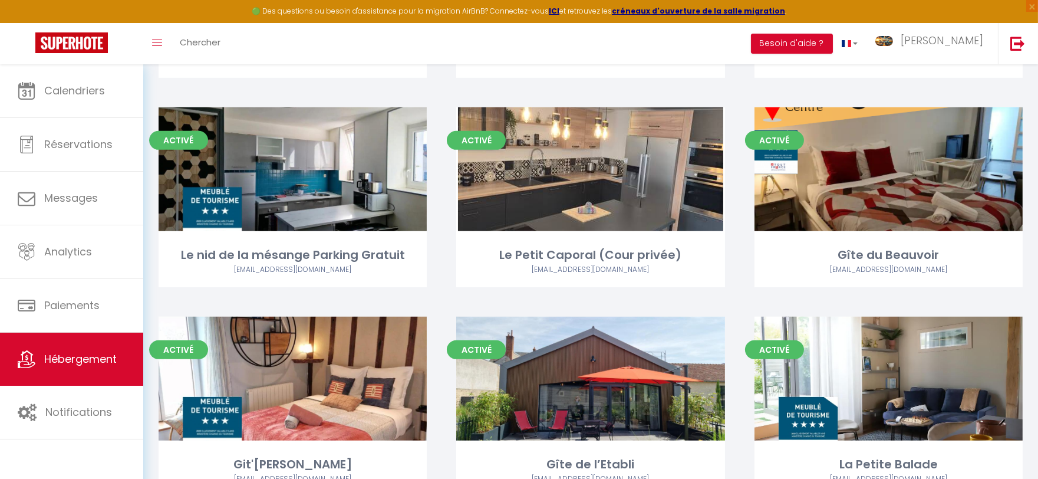
scroll to position [1113, 0]
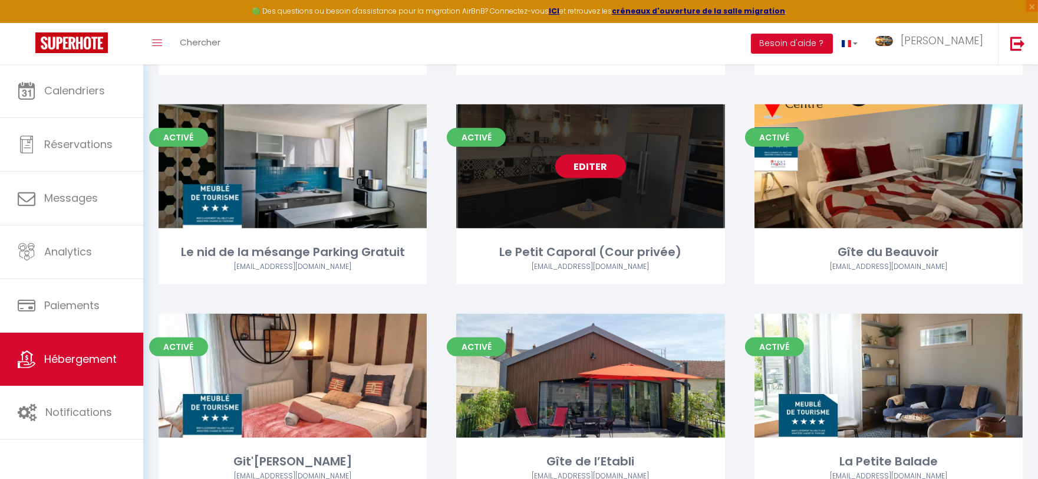
click at [578, 166] on link "Editer" at bounding box center [590, 166] width 71 height 24
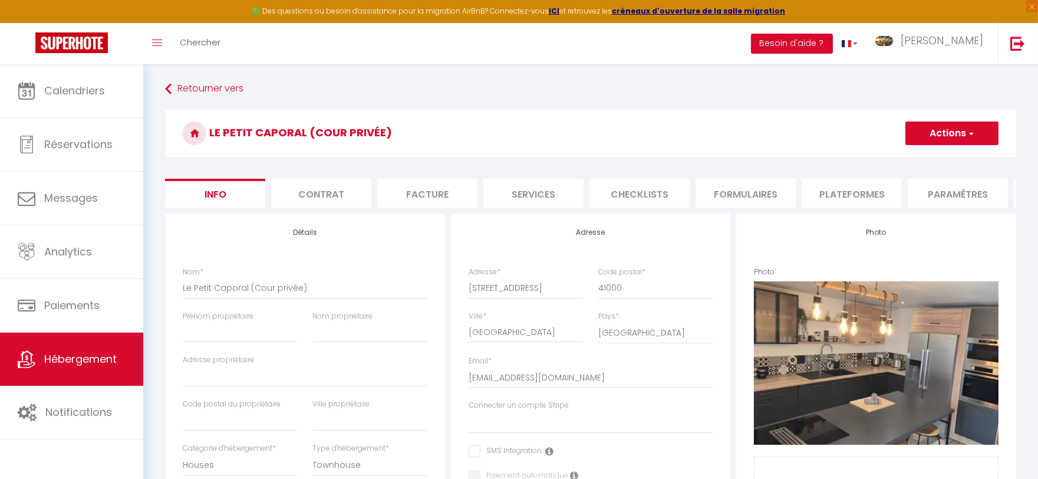
click at [856, 195] on li "Plateformes" at bounding box center [852, 193] width 100 height 29
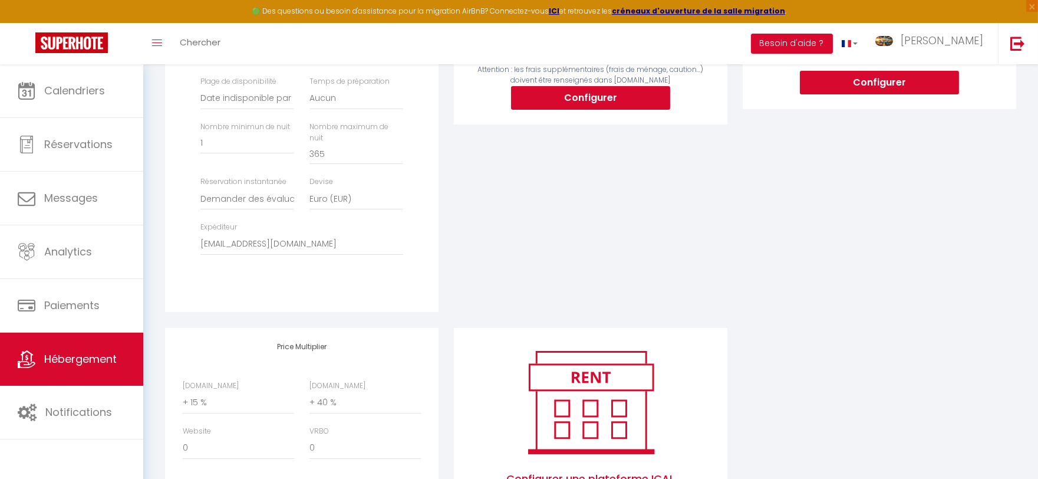
scroll to position [393, 0]
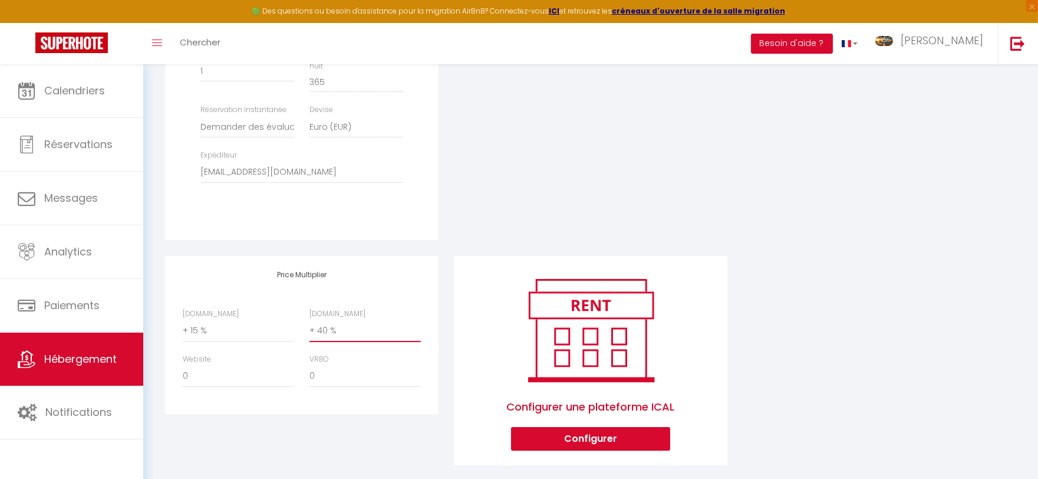
click at [363, 332] on select "0 + 1 % + 2 % + 3 % + 4 % + 5 % + 6 % + 7 % + 8 % + 9 %" at bounding box center [364, 330] width 111 height 22
click at [309, 319] on select "0 + 1 % + 2 % + 3 % + 4 % + 5 % + 6 % + 7 % + 8 % + 9 %" at bounding box center [364, 330] width 111 height 22
click at [515, 240] on div "Configurer [DOMAIN_NAME] Attention : les frais supplémentaires (frais de ménage…" at bounding box center [590, 38] width 289 height 434
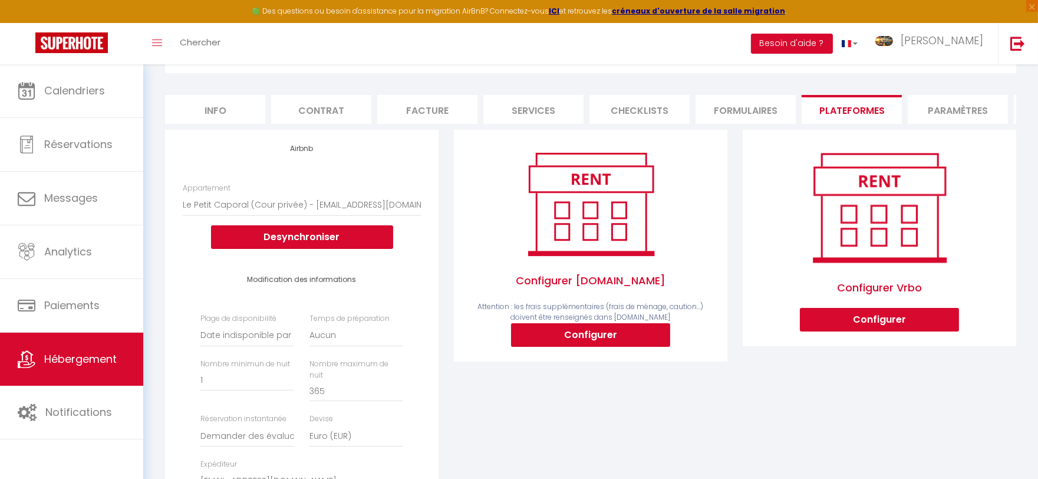
scroll to position [0, 0]
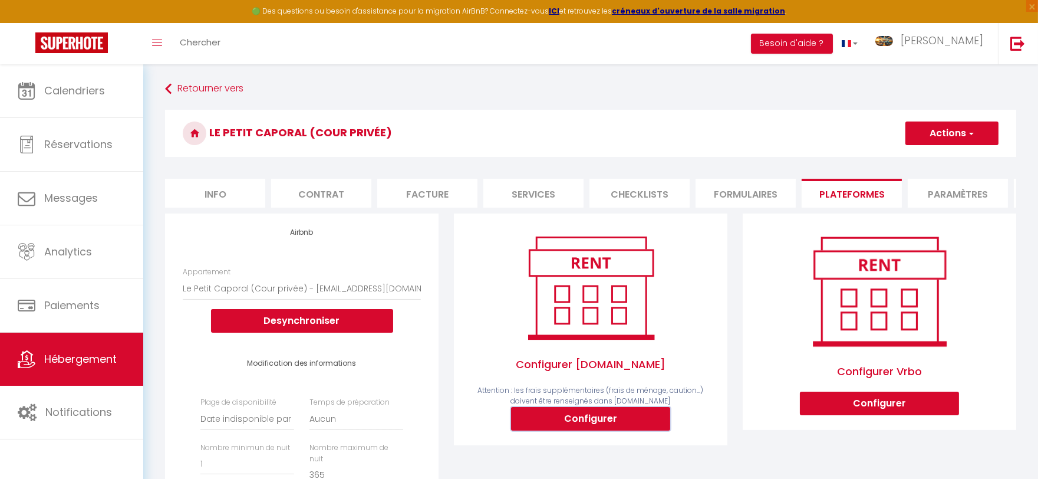
click at [581, 427] on button "Configurer" at bounding box center [590, 419] width 159 height 24
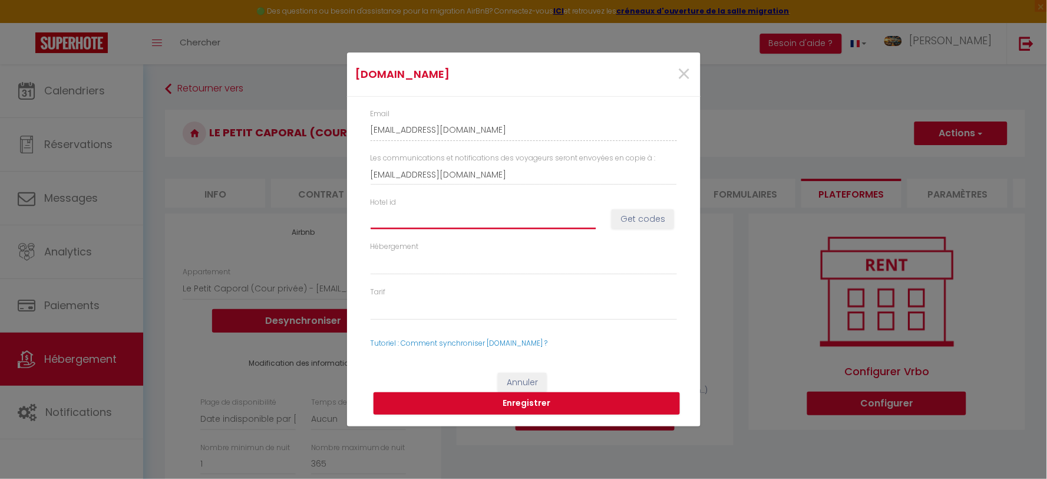
drag, startPoint x: 419, startPoint y: 216, endPoint x: 391, endPoint y: 220, distance: 27.4
paste input "14914437"
click at [655, 220] on button "Get codes" at bounding box center [643, 219] width 62 height 20
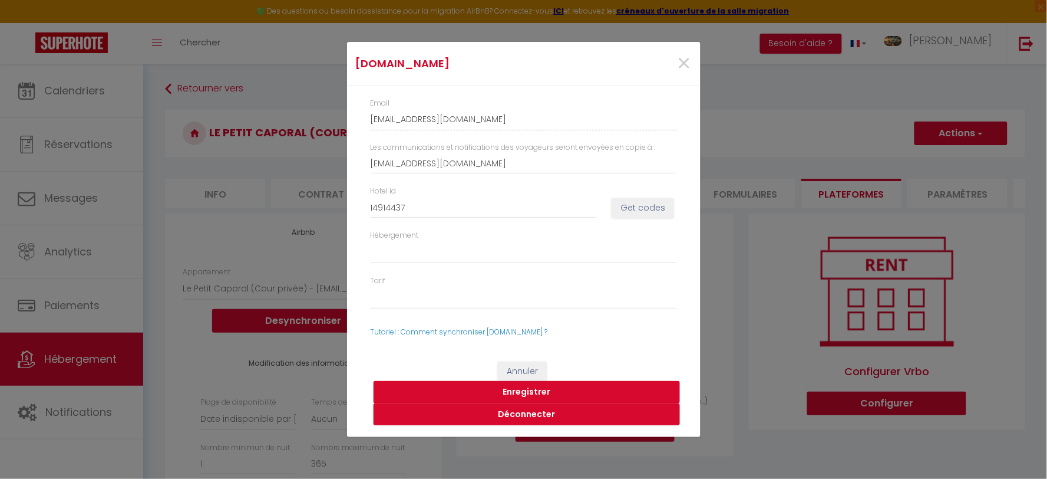
click at [542, 391] on button "Enregistrer" at bounding box center [527, 392] width 307 height 22
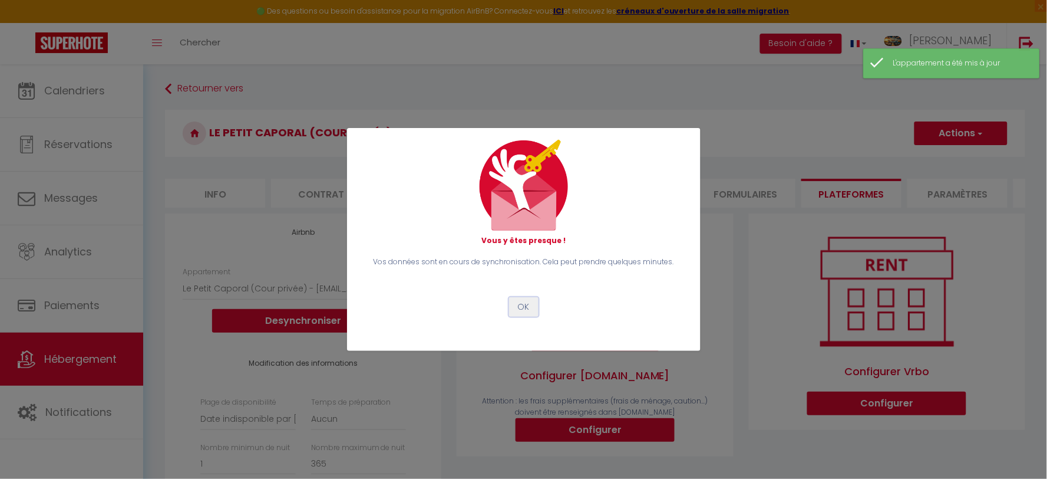
click at [531, 305] on button "OK" at bounding box center [523, 307] width 29 height 20
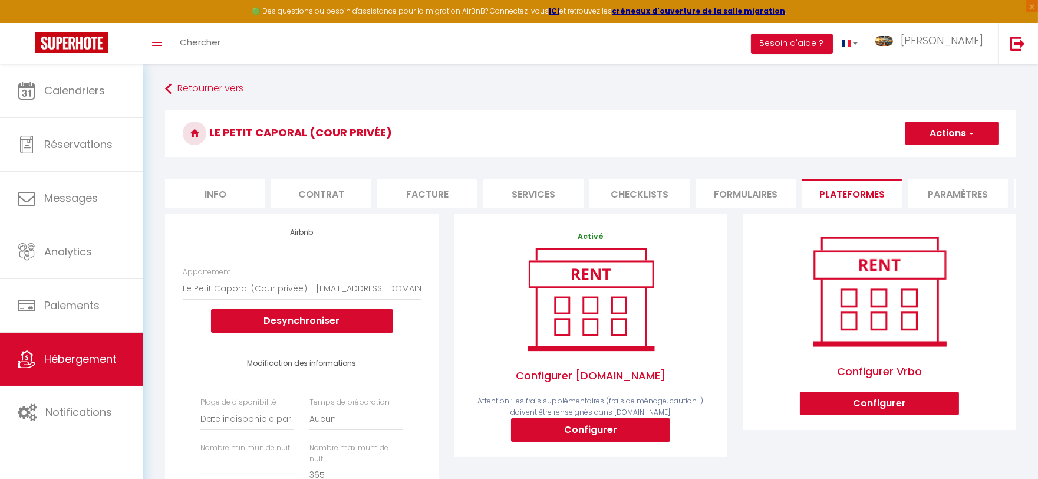
click at [938, 136] on button "Actions" at bounding box center [951, 133] width 93 height 24
click at [934, 160] on link "Enregistrer" at bounding box center [951, 158] width 93 height 15
